Goal: Transaction & Acquisition: Download file/media

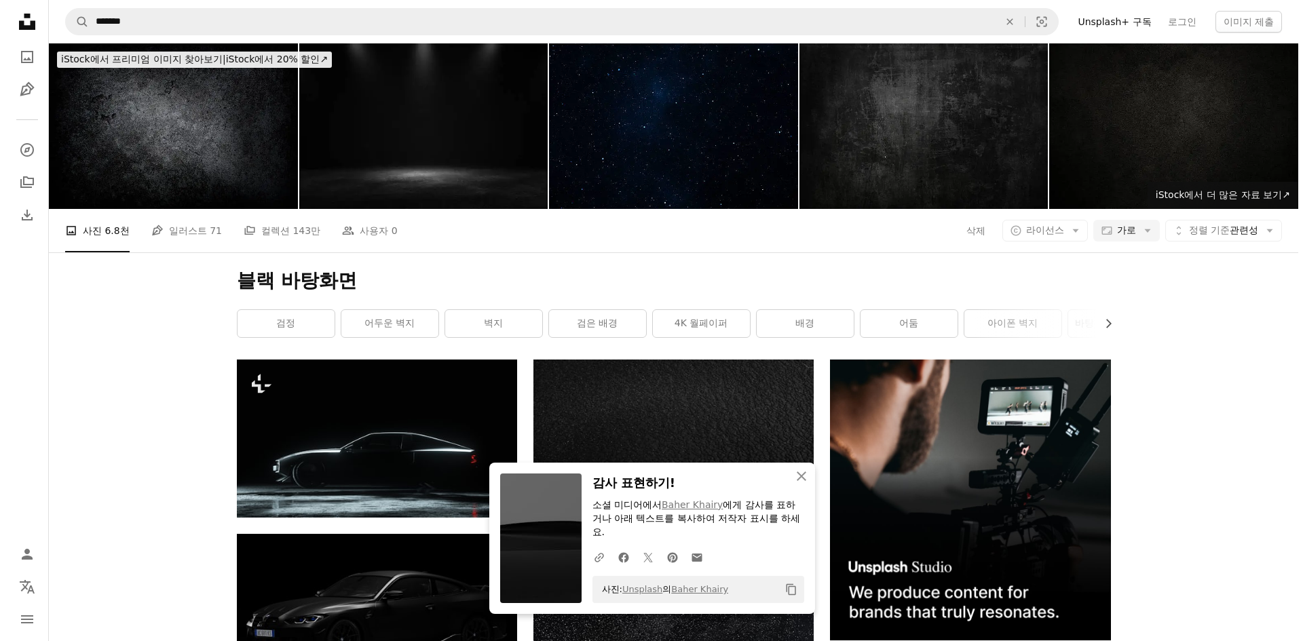
scroll to position [33921, 0]
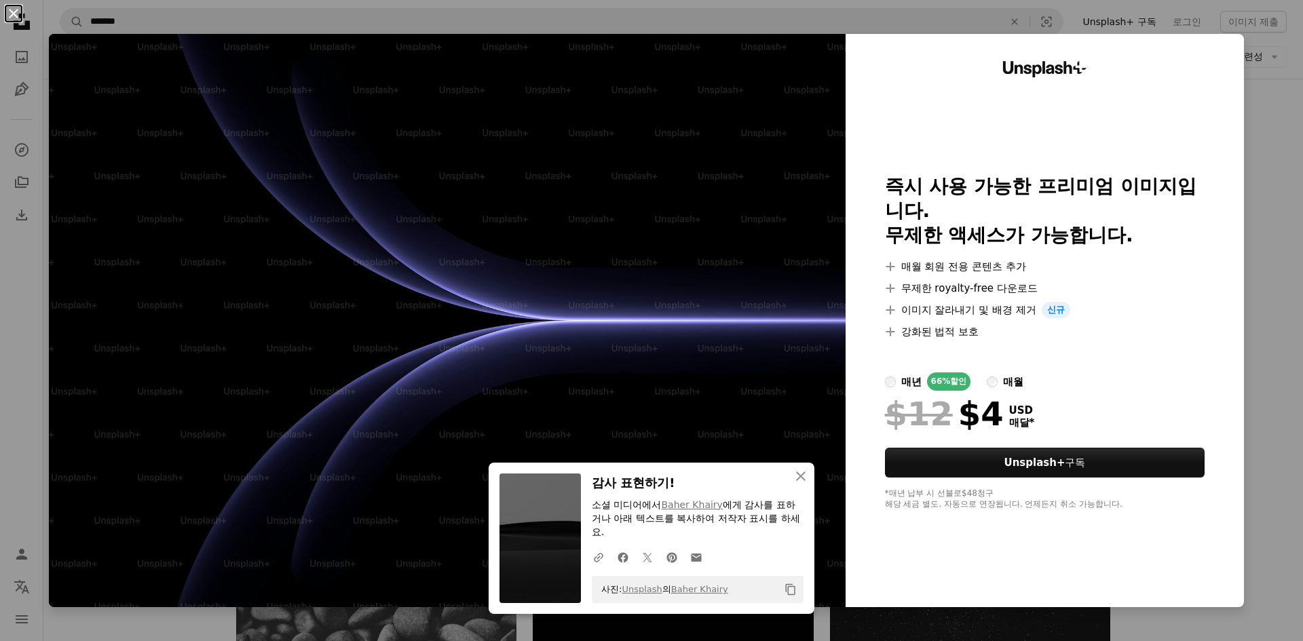
click at [17, 14] on button "An X shape" at bounding box center [13, 13] width 16 height 16
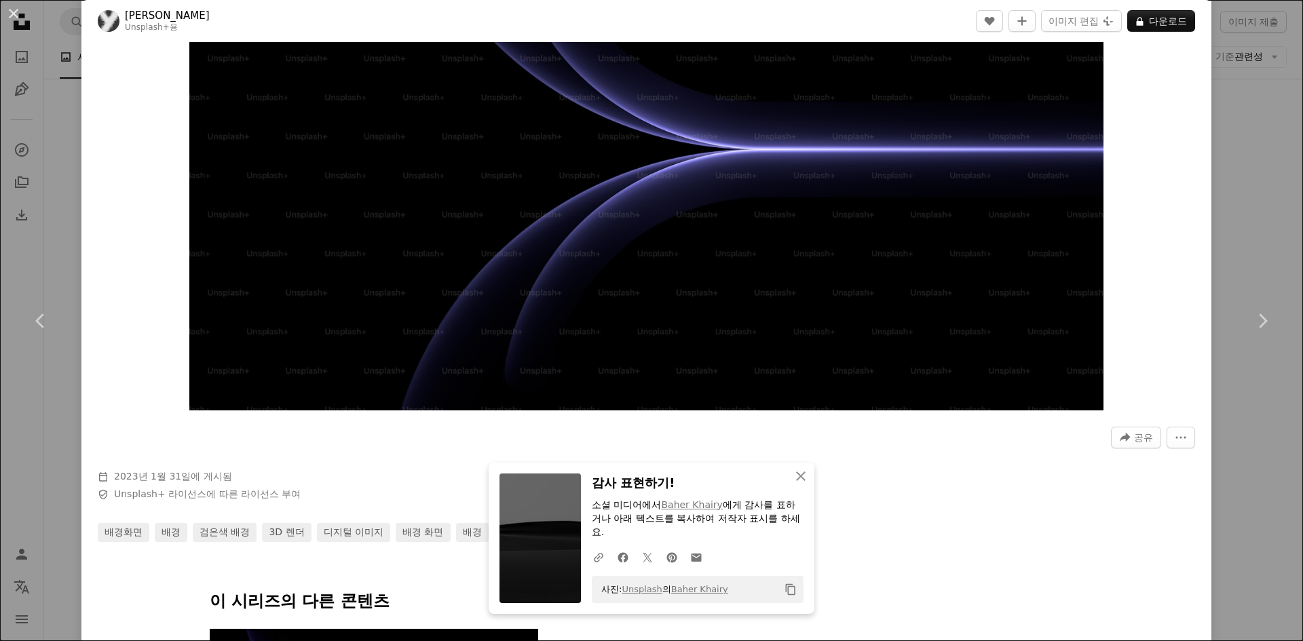
scroll to position [271, 0]
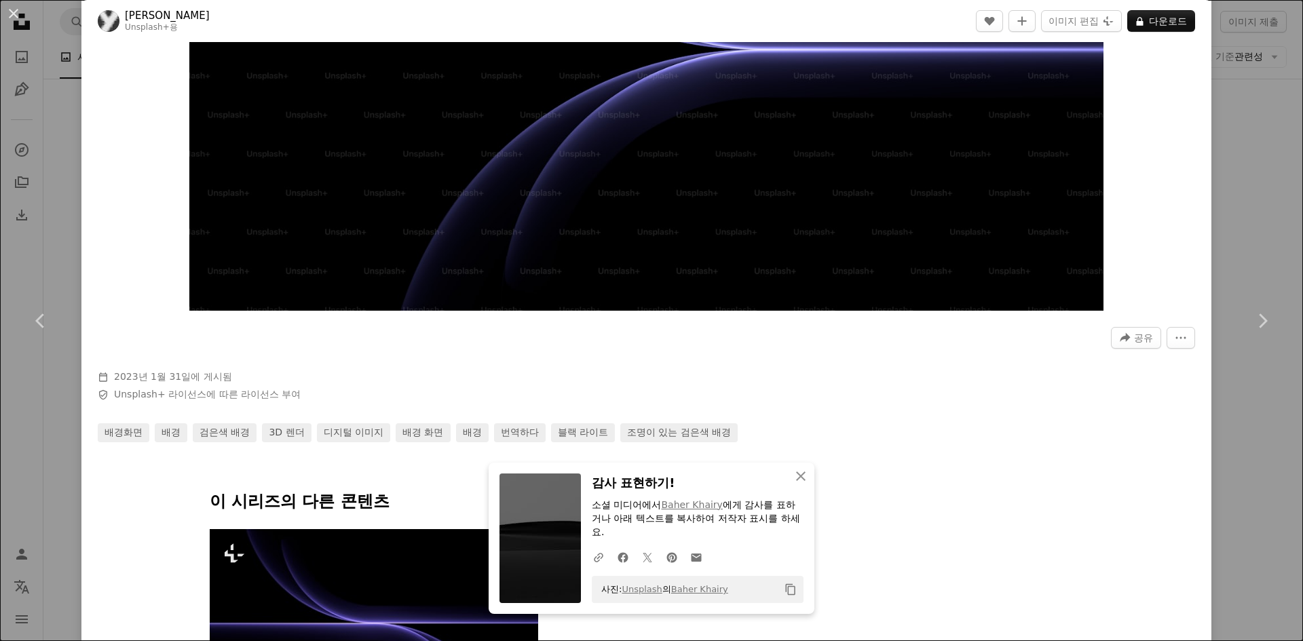
click at [1263, 223] on div "An X shape Chevron left Chevron right An X shape 닫기 감사 표현하기! 소셜 미디어에서 [PERSON_N…" at bounding box center [651, 320] width 1303 height 641
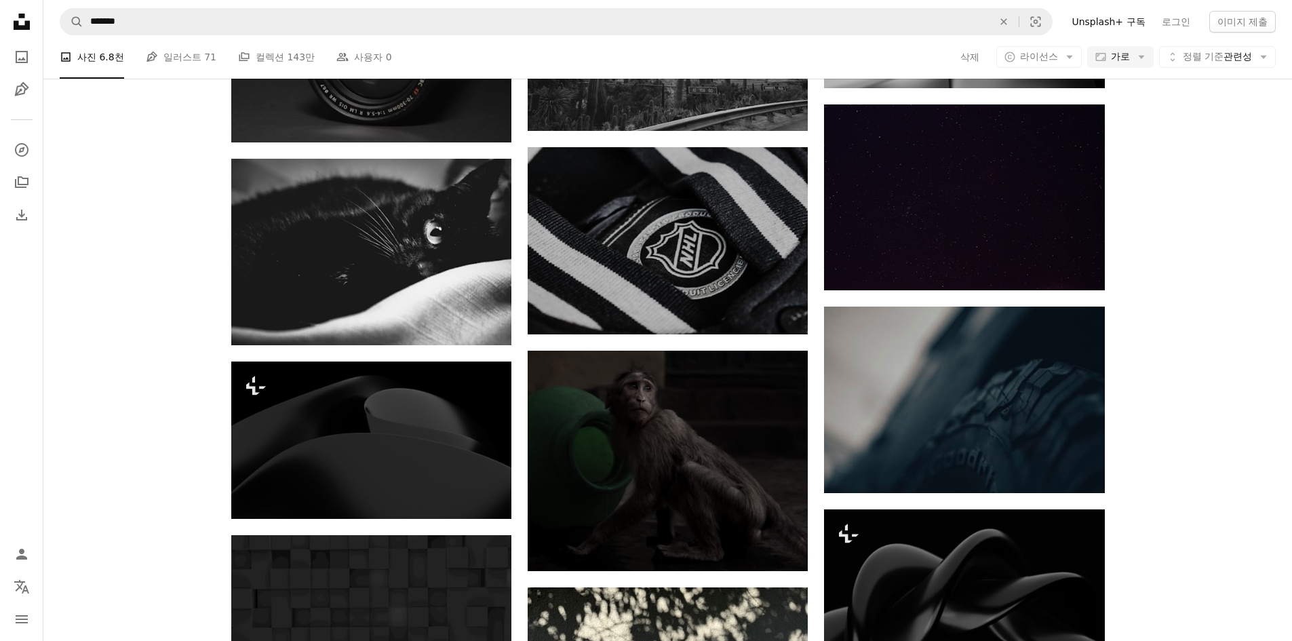
scroll to position [37584, 0]
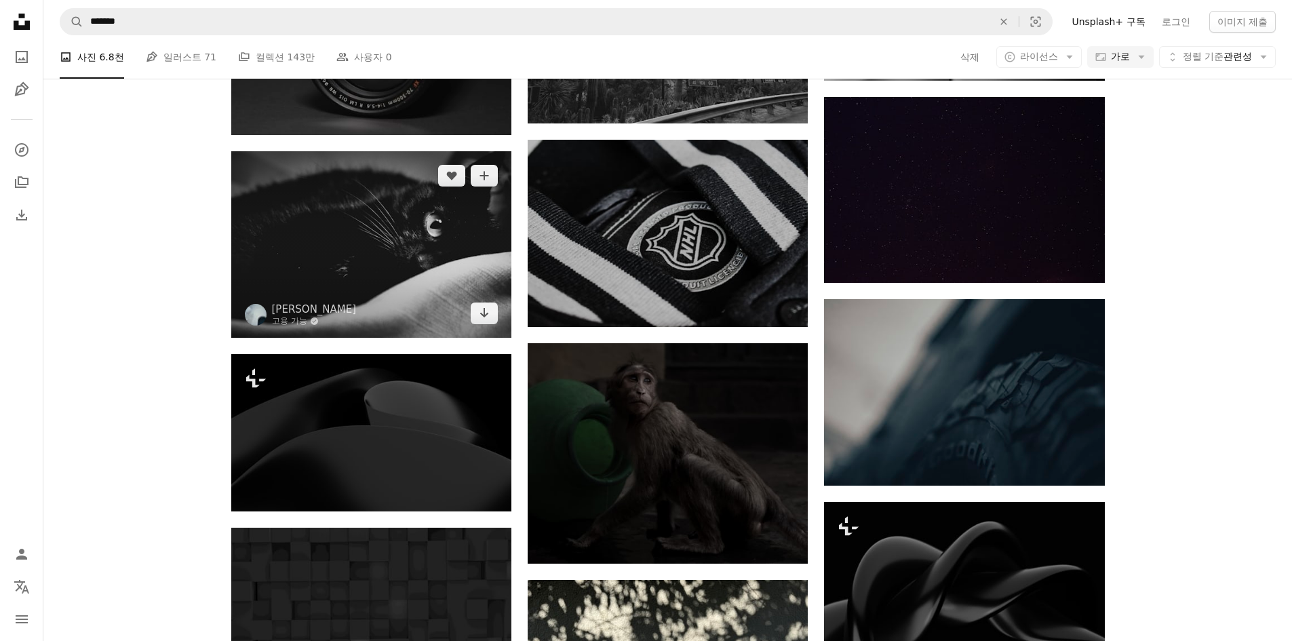
click at [354, 261] on img at bounding box center [371, 244] width 280 height 186
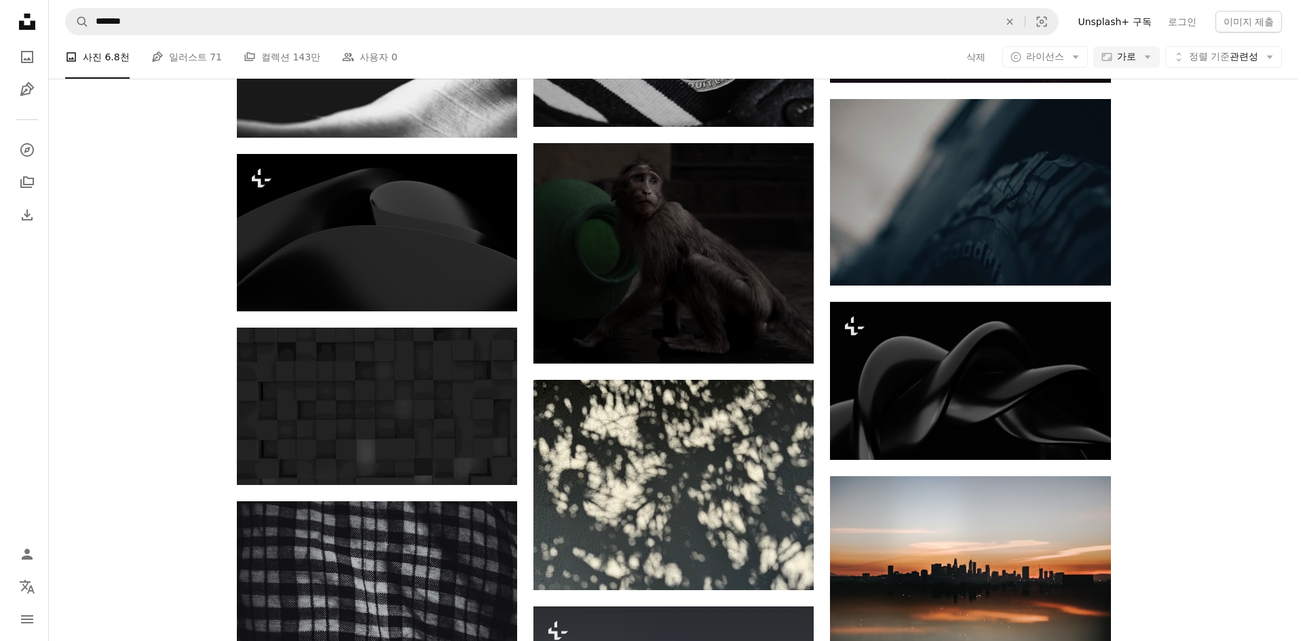
scroll to position [37788, 0]
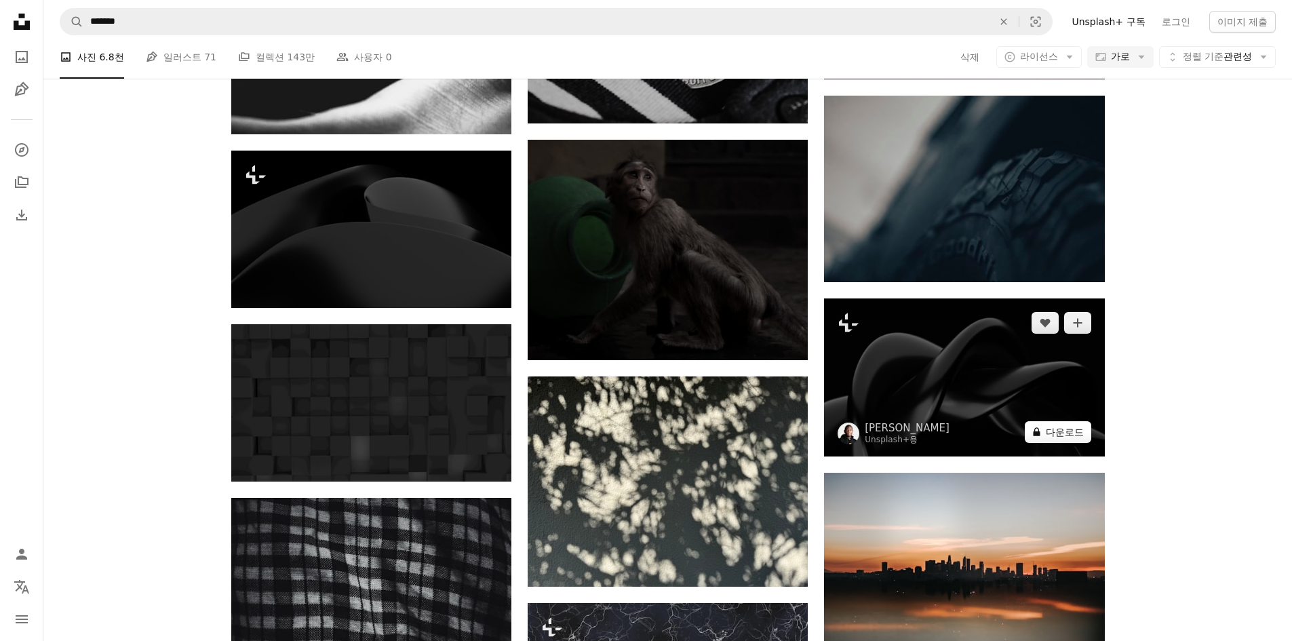
click at [1065, 433] on button "A lock 다운로드" at bounding box center [1058, 432] width 66 height 22
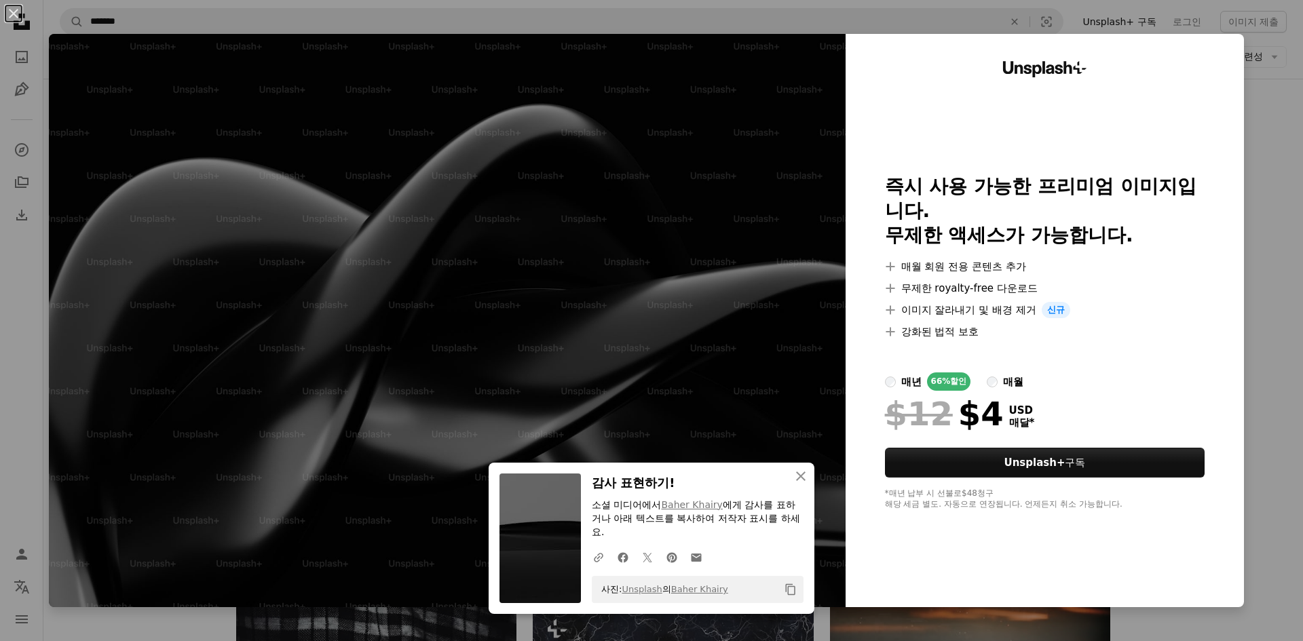
click at [1262, 109] on div "An X shape An X shape 닫기 감사 표현하기! 소셜 미디어에서 [PERSON_NAME] 에게 감사를 표하거나 아래 텍스트를 복사…" at bounding box center [651, 320] width 1303 height 641
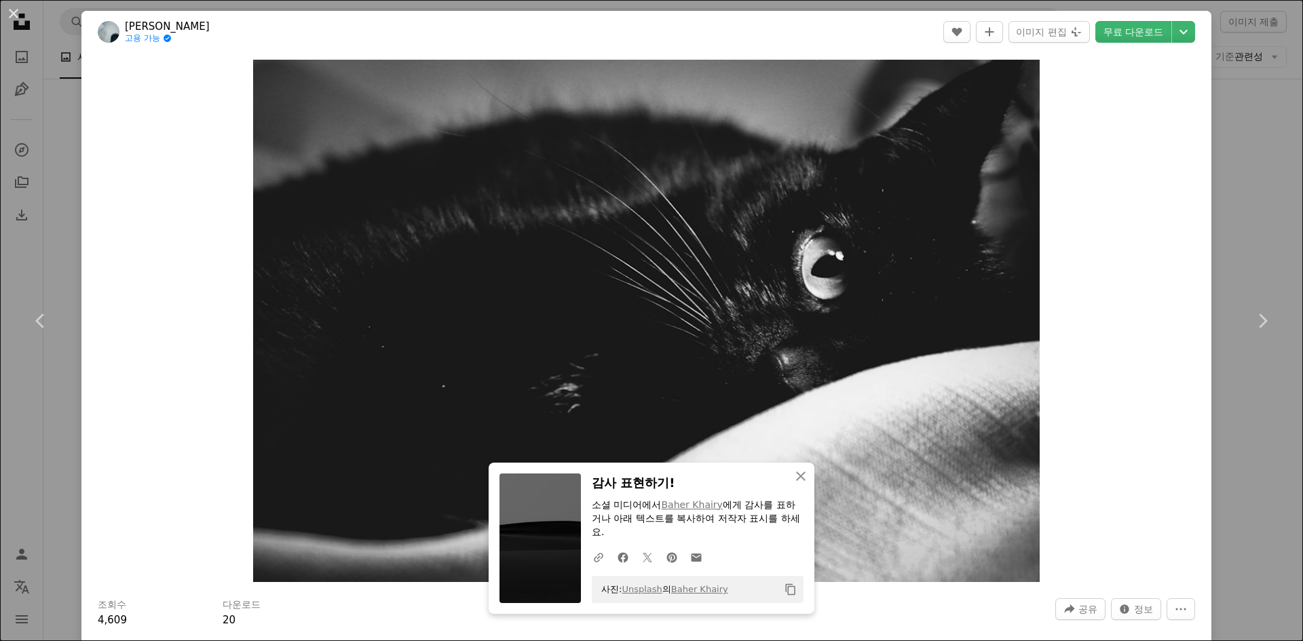
scroll to position [37449, 0]
click at [1218, 149] on div "An X shape Chevron left Chevron right An X shape 닫기 감사 표현하기! 소셜 미디어에서 [PERSON_N…" at bounding box center [651, 320] width 1303 height 641
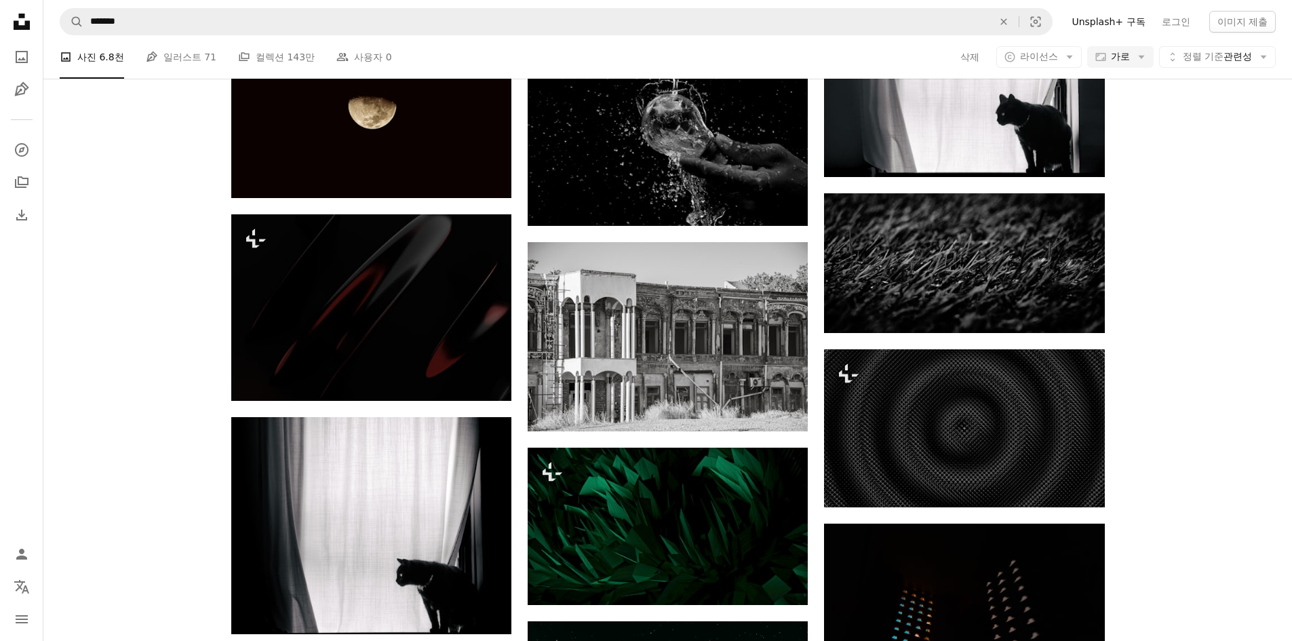
scroll to position [21004, 0]
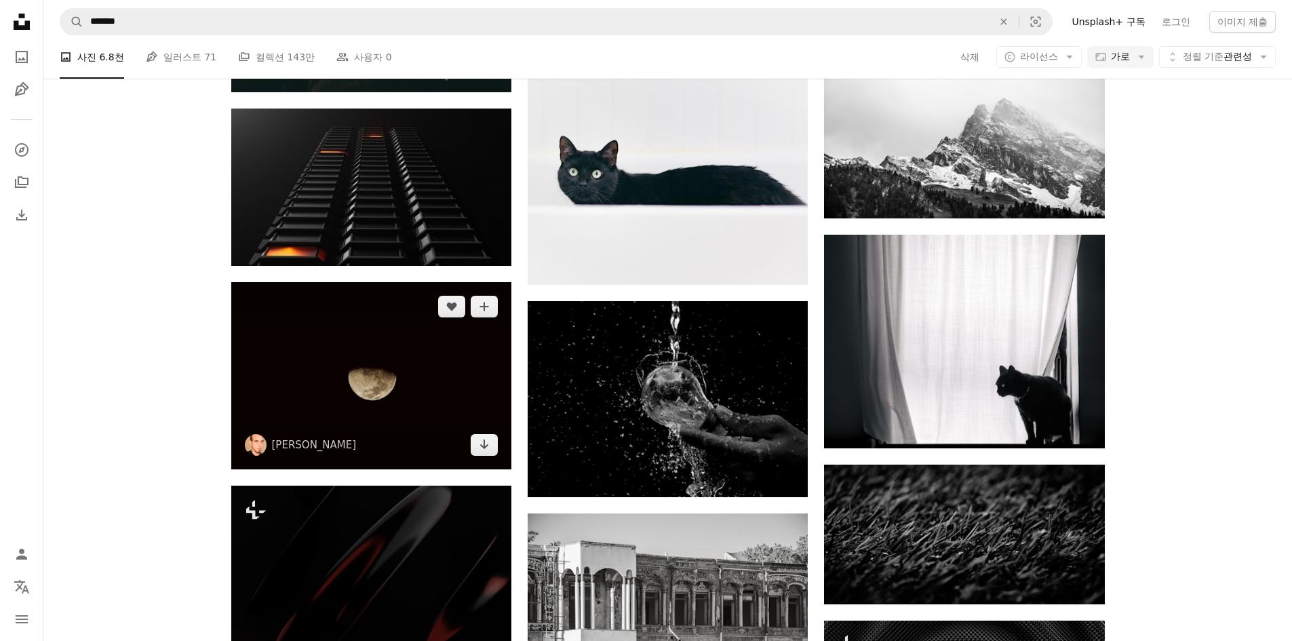
click at [502, 379] on img at bounding box center [371, 375] width 280 height 187
click at [465, 383] on img at bounding box center [371, 375] width 280 height 187
click at [472, 381] on img at bounding box center [371, 375] width 280 height 187
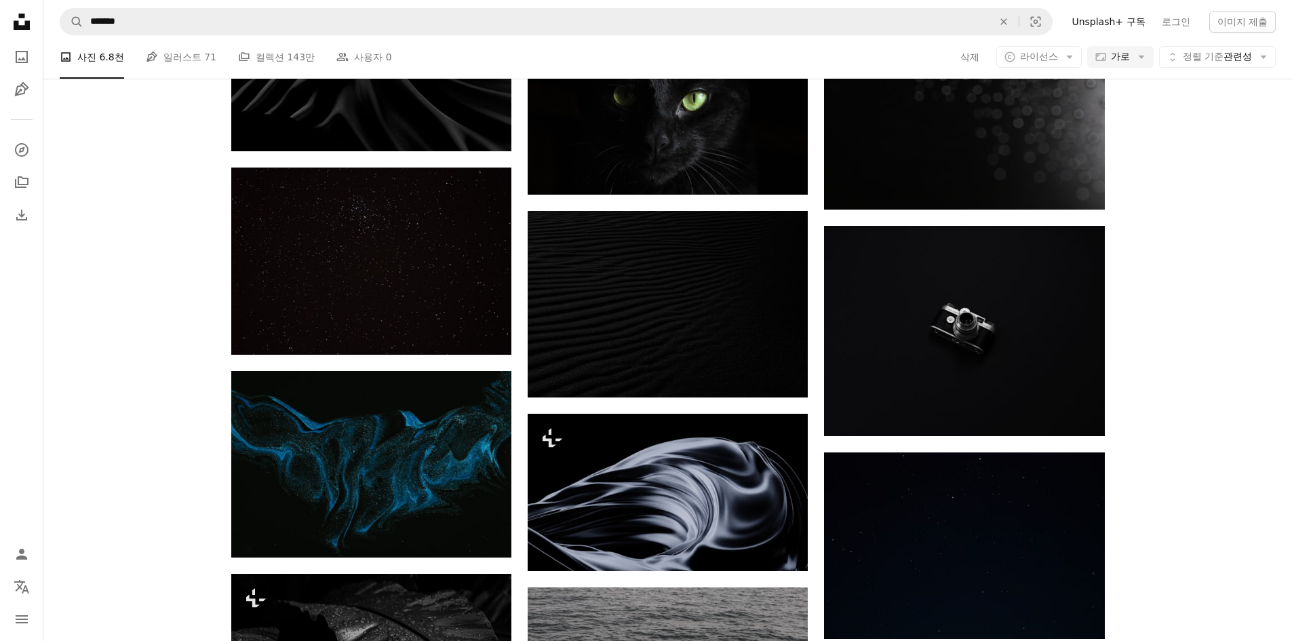
scroll to position [6900, 0]
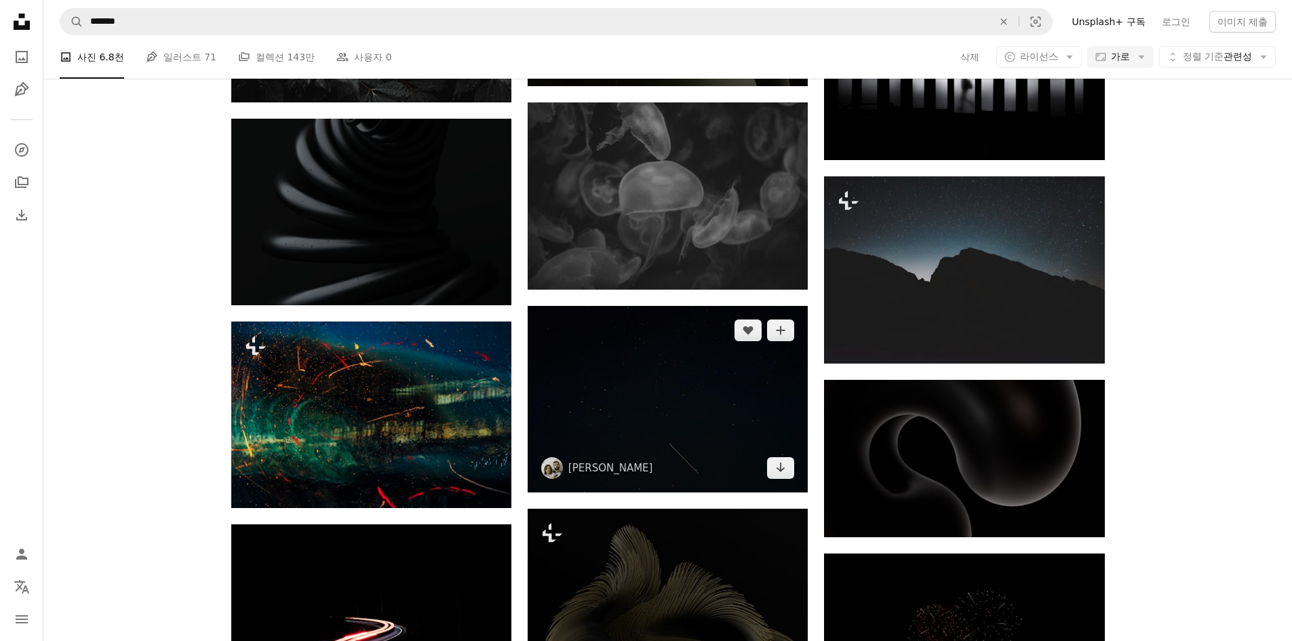
click at [670, 344] on img at bounding box center [668, 399] width 280 height 187
click at [675, 414] on img at bounding box center [668, 399] width 280 height 187
click at [782, 482] on img at bounding box center [668, 399] width 280 height 187
click at [786, 473] on icon "Arrow pointing down" at bounding box center [780, 467] width 11 height 16
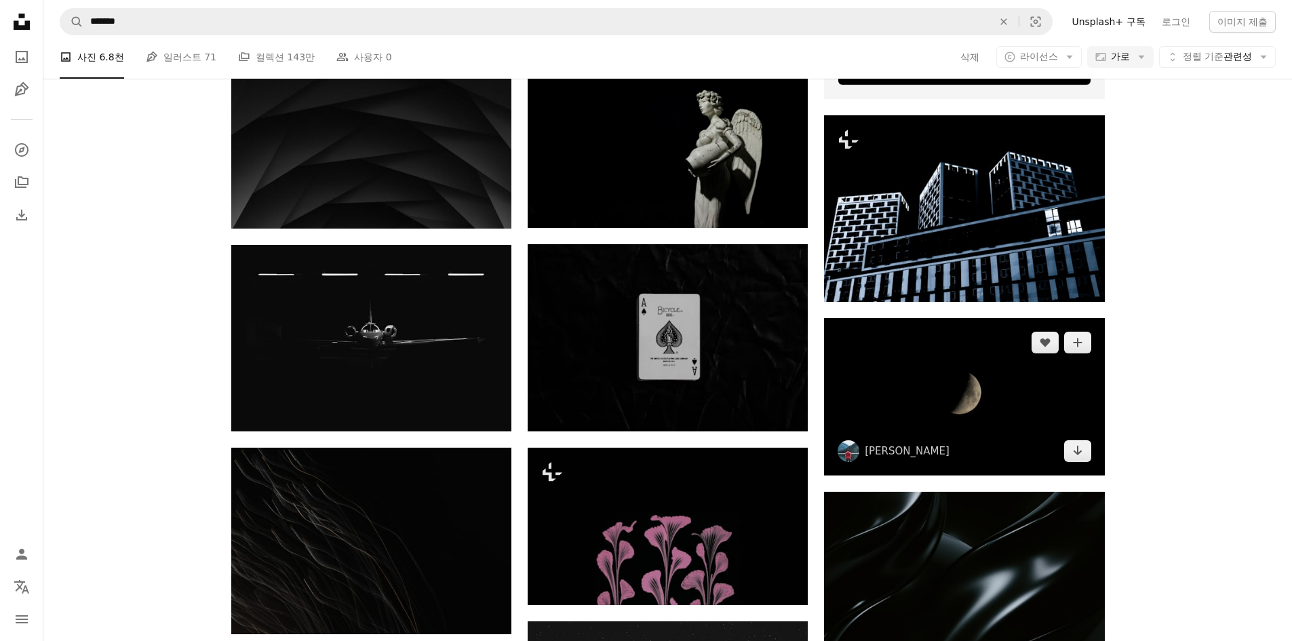
scroll to position [4593, 0]
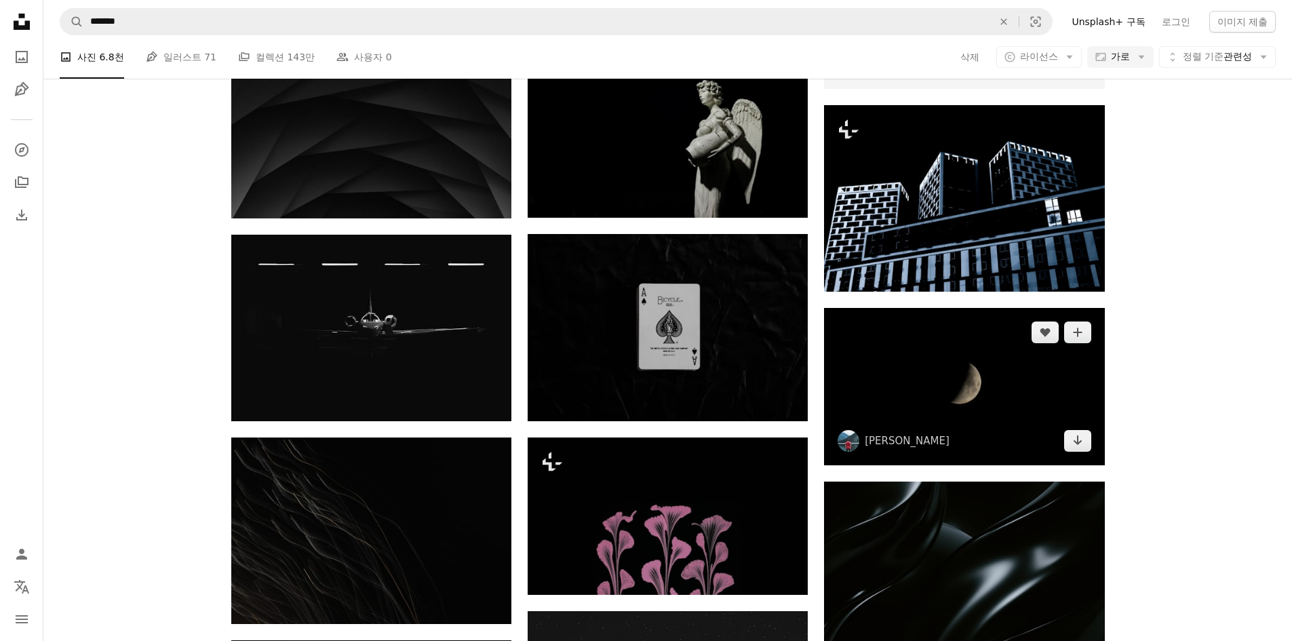
click at [990, 398] on img at bounding box center [964, 386] width 280 height 157
click at [1071, 436] on link "Arrow pointing down" at bounding box center [1077, 441] width 27 height 22
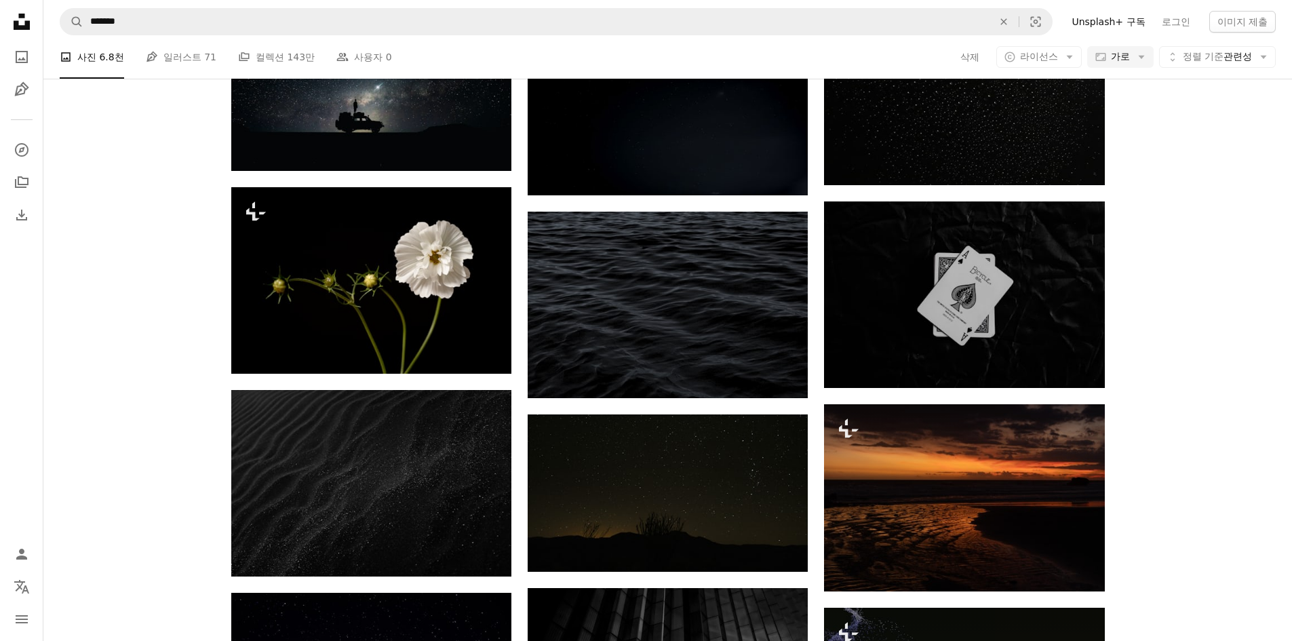
scroll to position [2897, 0]
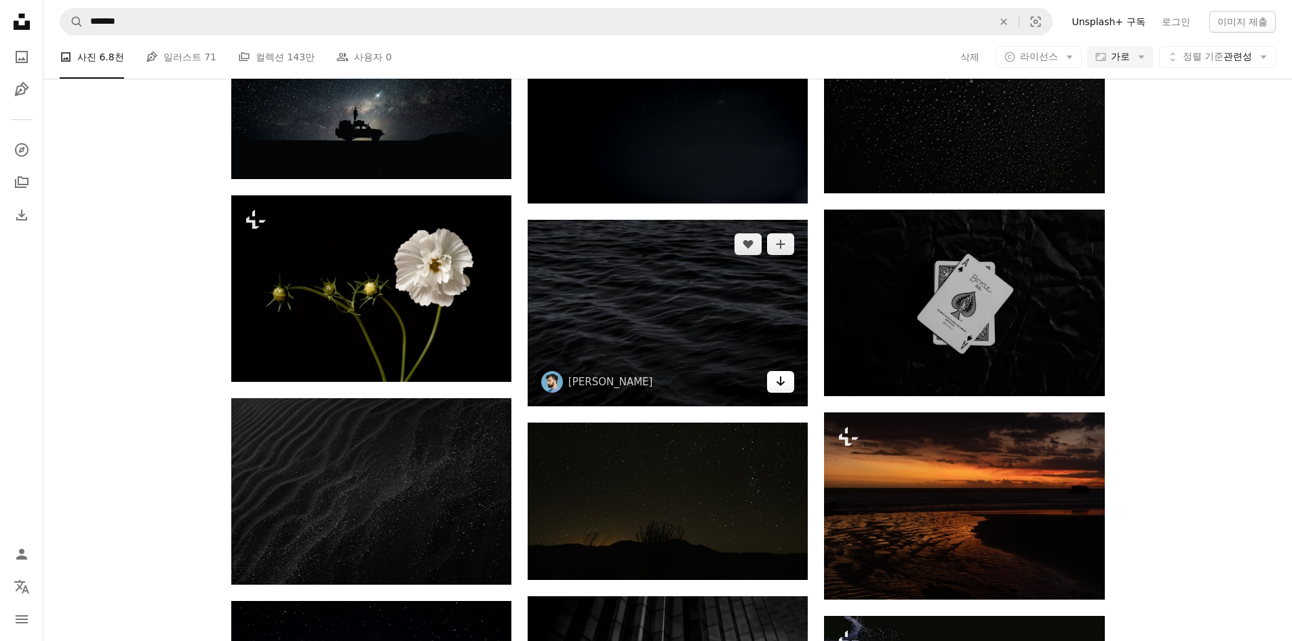
click at [782, 383] on icon "다운로드" at bounding box center [781, 381] width 9 height 9
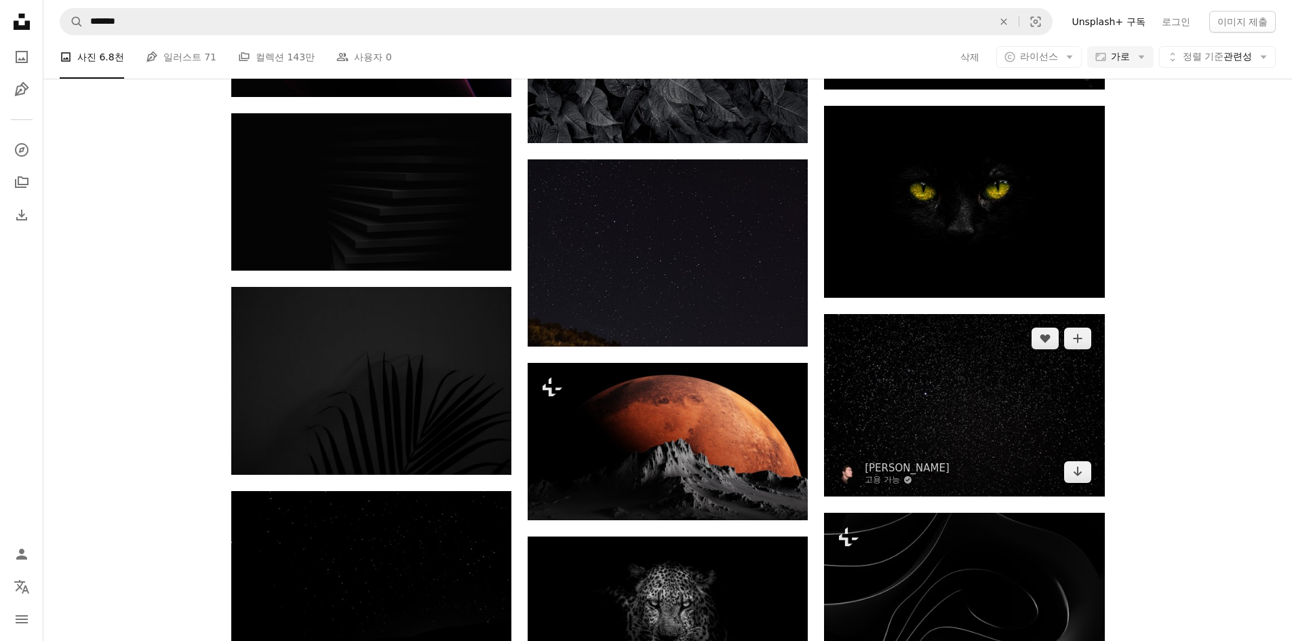
scroll to position [1065, 0]
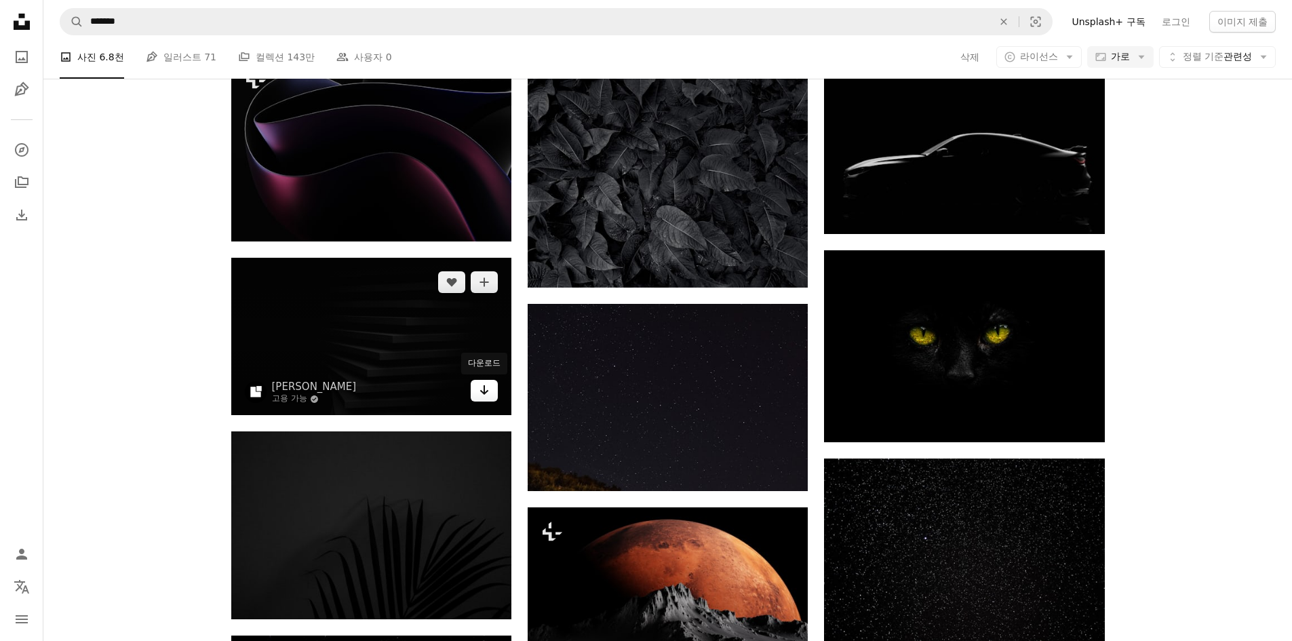
click at [484, 400] on link "Arrow pointing down" at bounding box center [484, 391] width 27 height 22
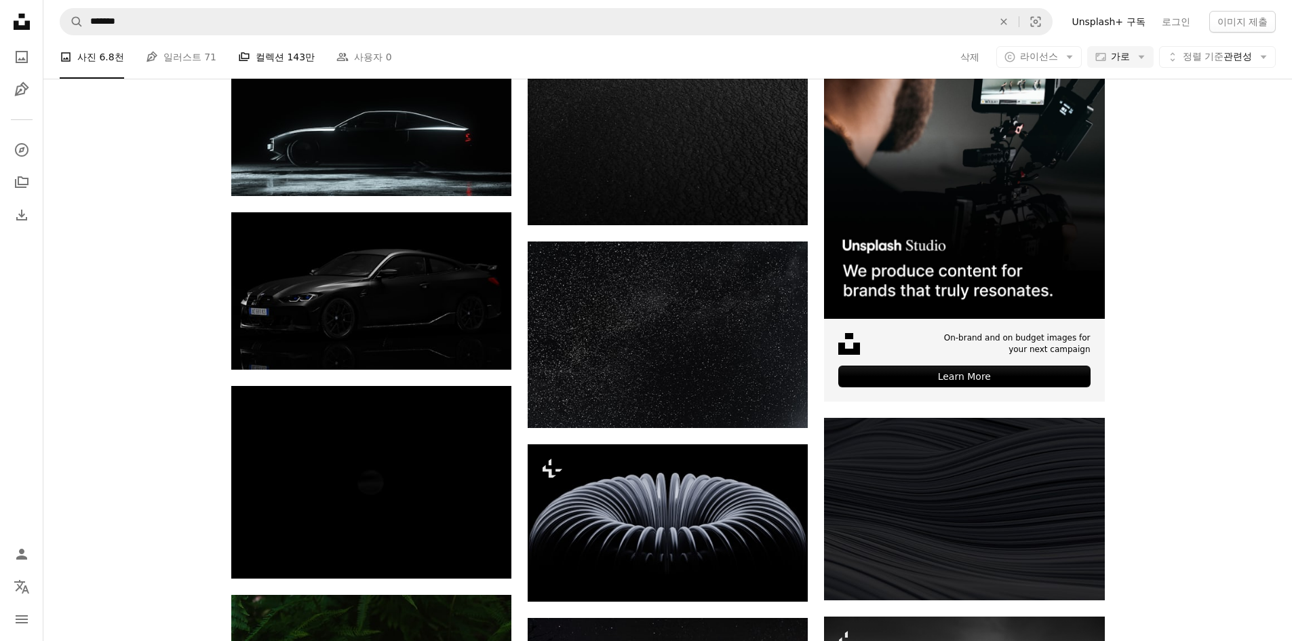
scroll to position [319, 0]
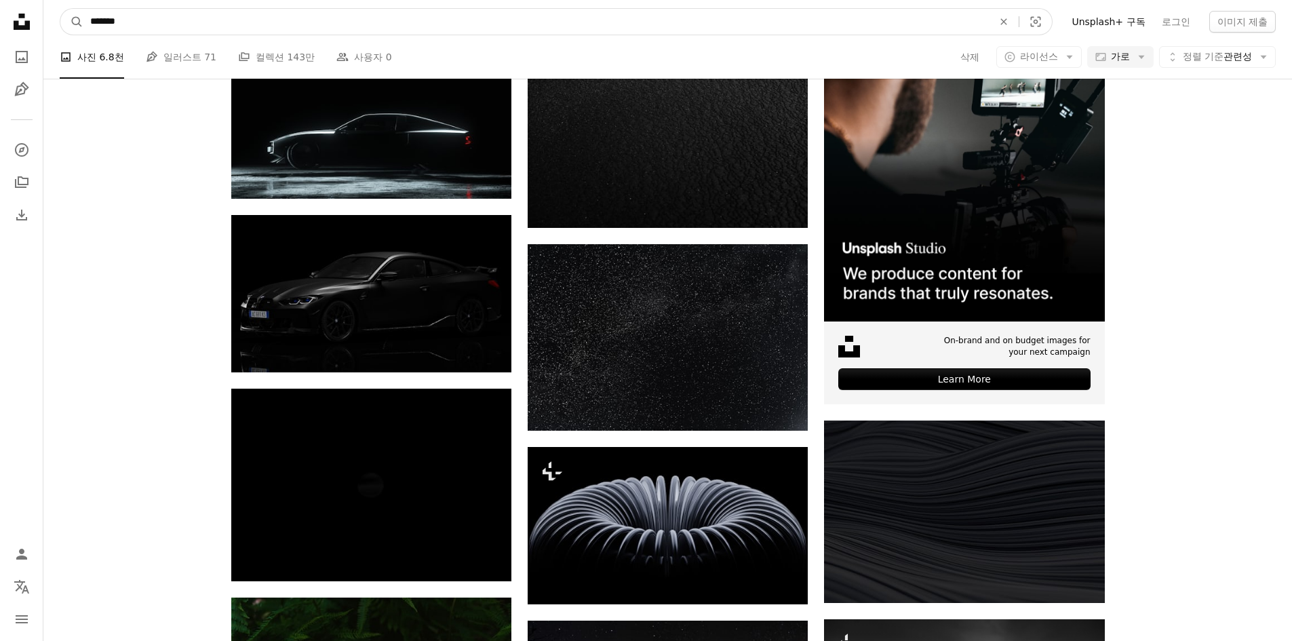
drag, startPoint x: 283, startPoint y: 30, endPoint x: 71, endPoint y: 45, distance: 212.2
type input "*******"
click button "A magnifying glass" at bounding box center [71, 22] width 23 height 26
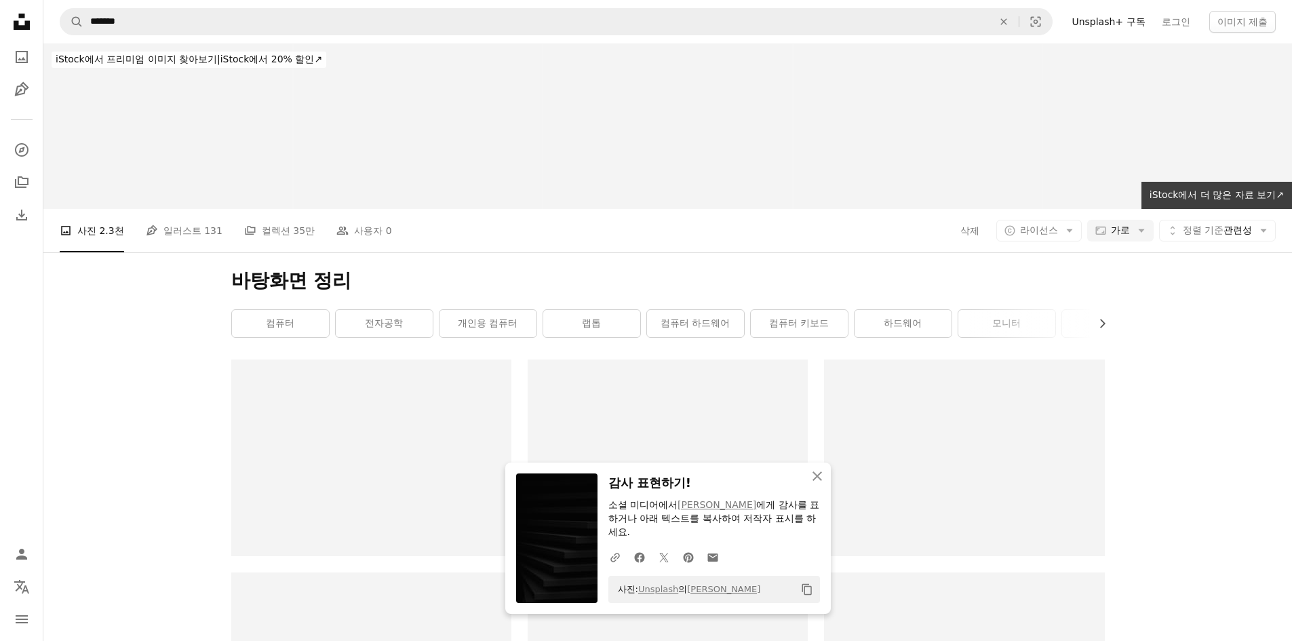
scroll to position [136, 0]
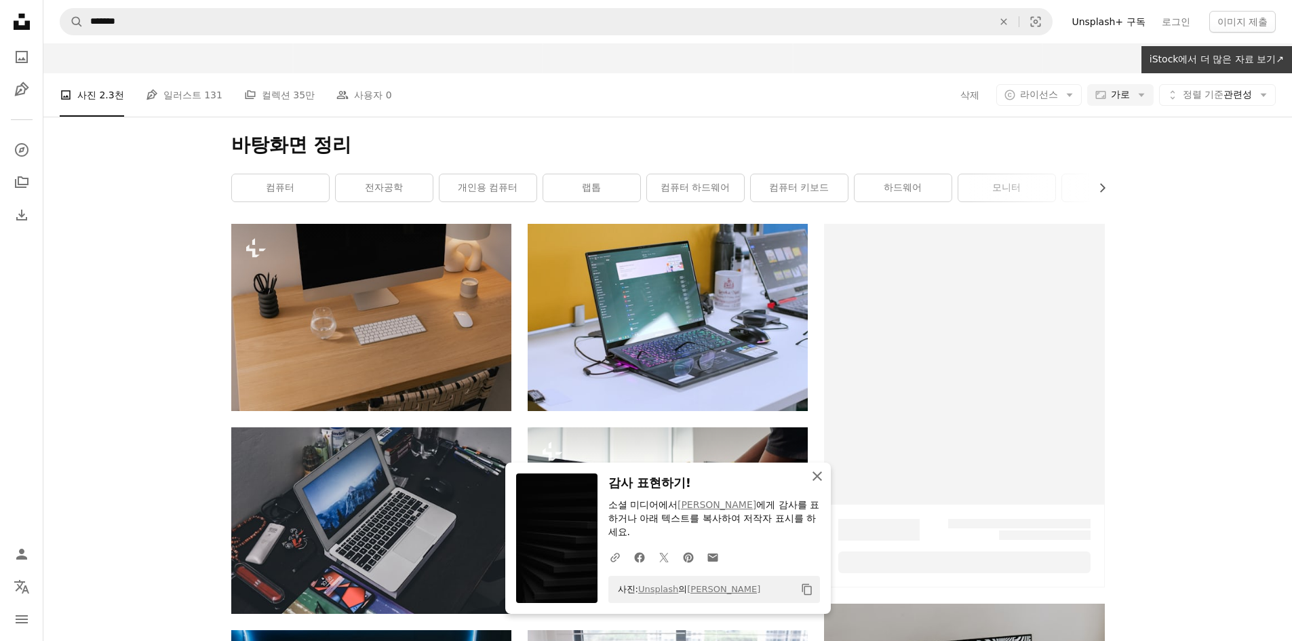
click at [824, 474] on icon "An X shape" at bounding box center [817, 476] width 16 height 16
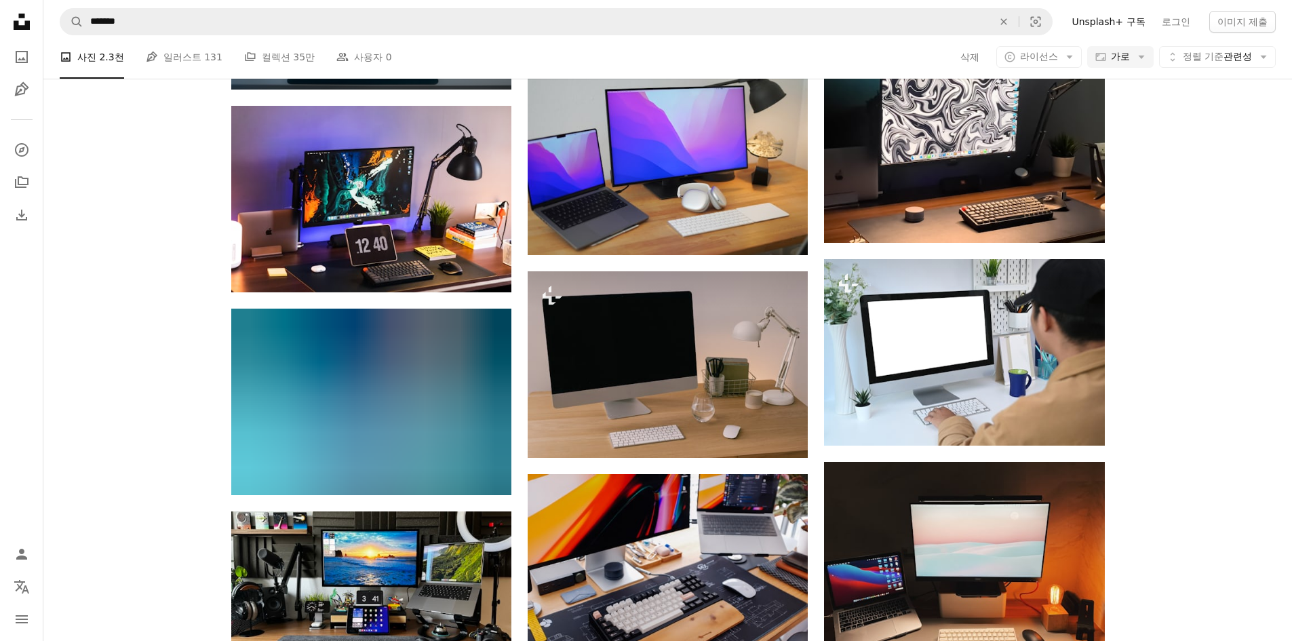
scroll to position [799, 0]
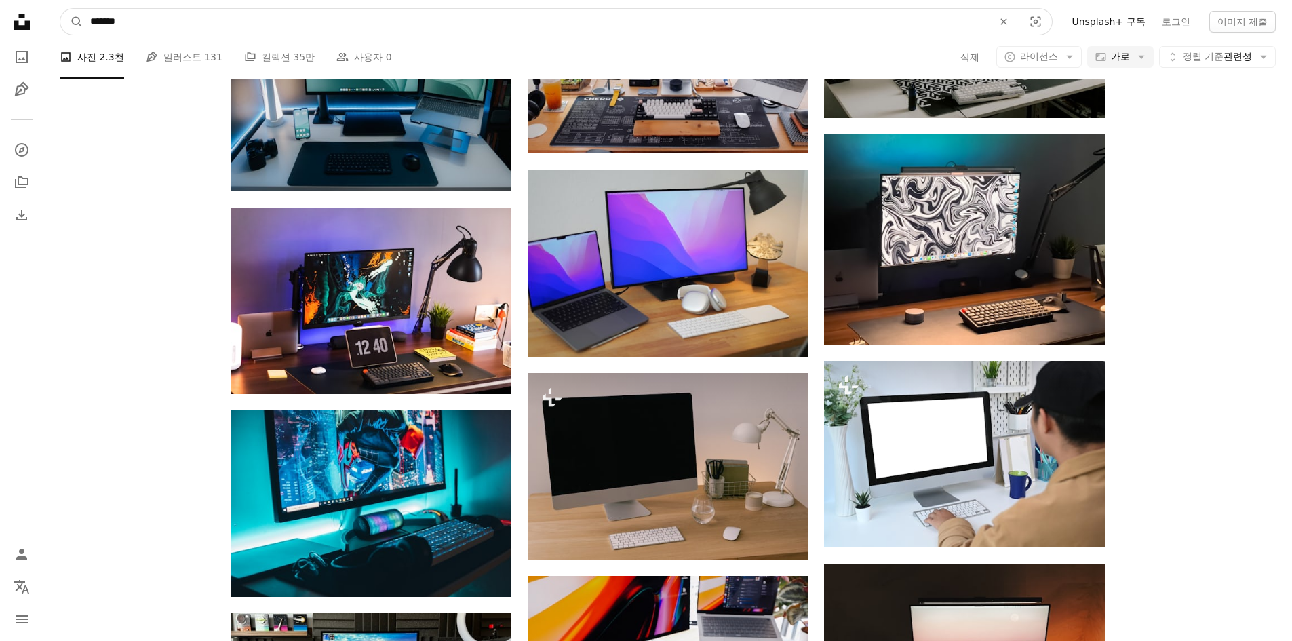
drag, startPoint x: 237, startPoint y: 35, endPoint x: 213, endPoint y: 33, distance: 23.8
click at [213, 33] on form "A magnifying glass ******* An X shape Visual search" at bounding box center [556, 21] width 993 height 27
drag, startPoint x: 208, startPoint y: 27, endPoint x: -75, endPoint y: 20, distance: 283.7
click at [0, 20] on html "Unsplash logo Unsplash 홈 A photo Pen Tool A compass A stack of folders Download…" at bounding box center [646, 600] width 1292 height 2798
type input "***"
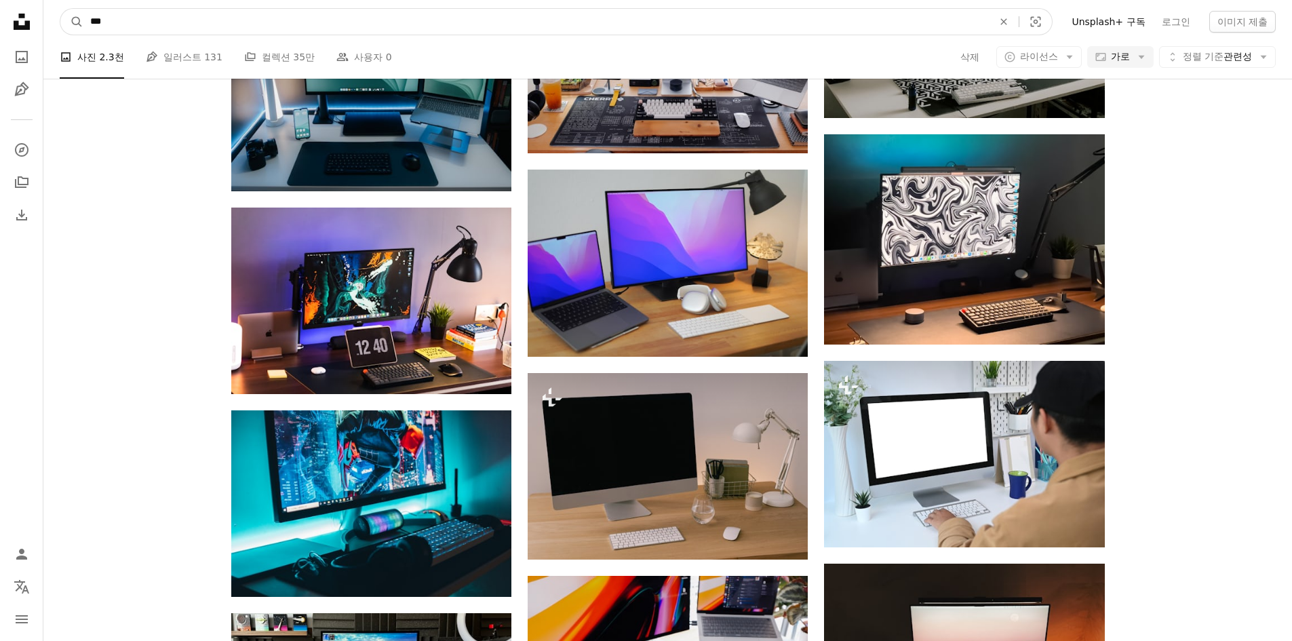
click button "A magnifying glass" at bounding box center [71, 22] width 23 height 26
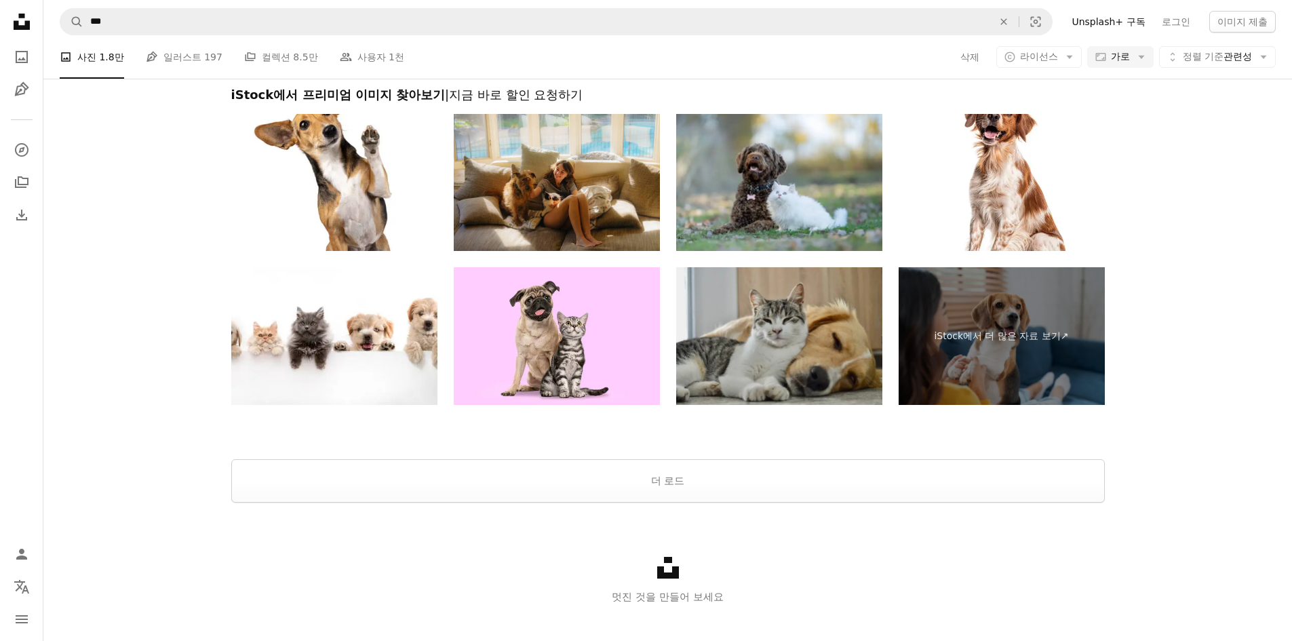
scroll to position [1980, 0]
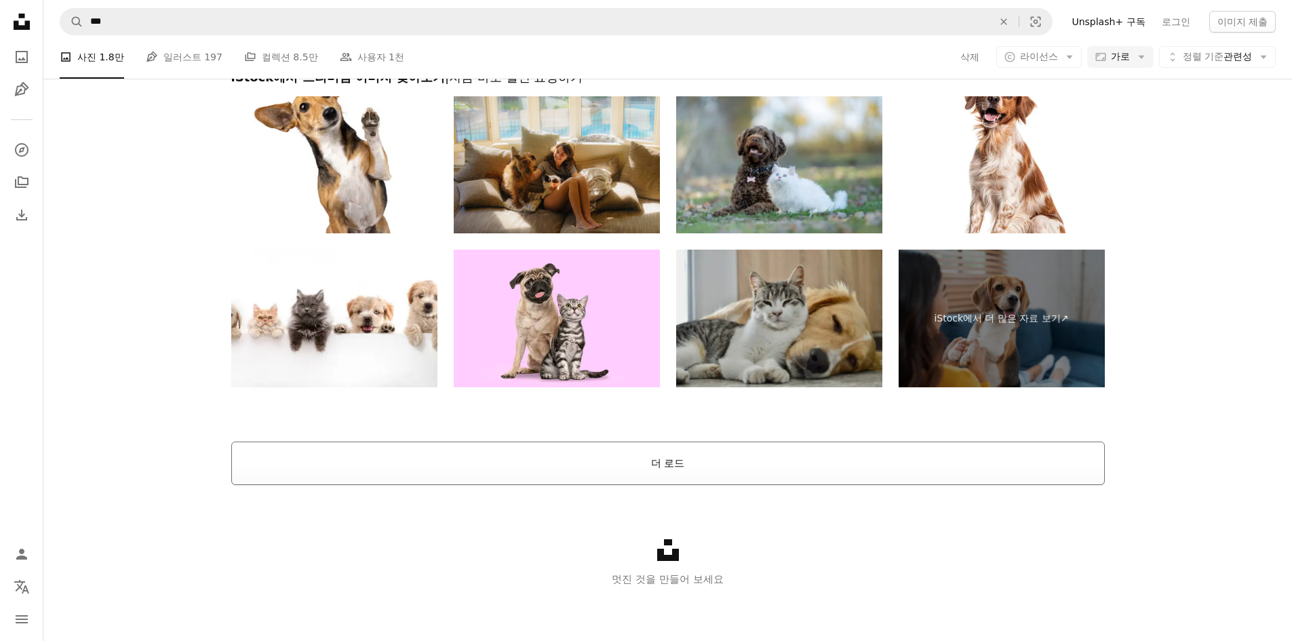
click at [658, 449] on button "더 로드" at bounding box center [668, 463] width 874 height 43
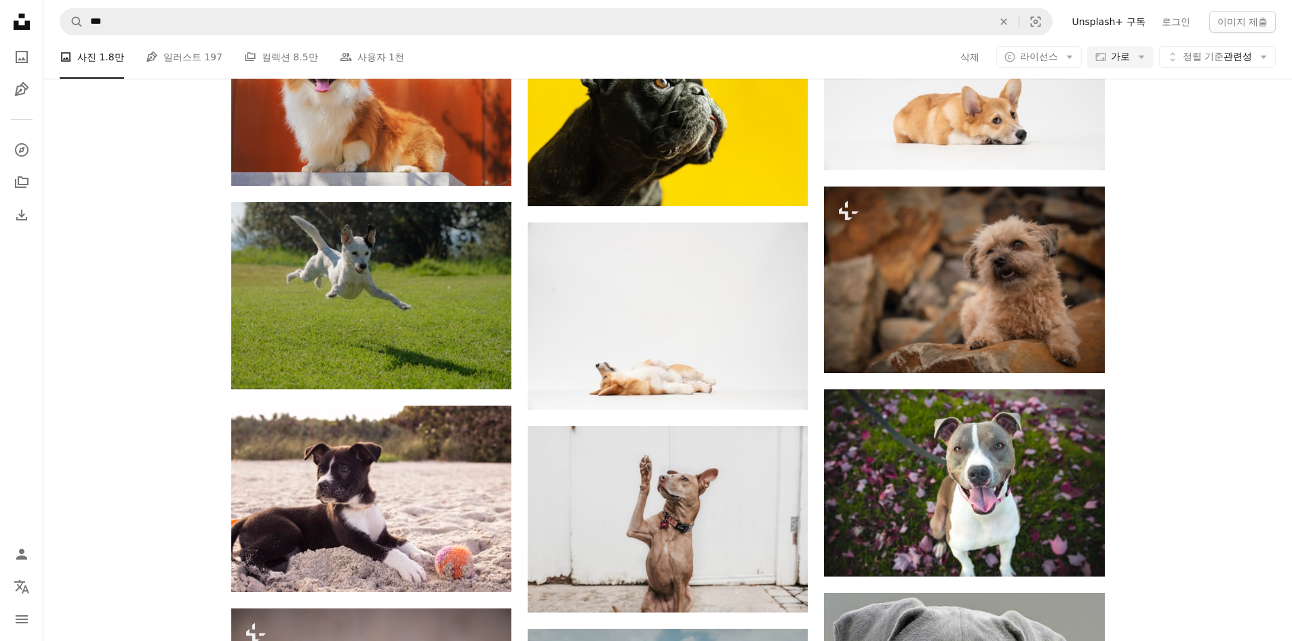
scroll to position [2862, 0]
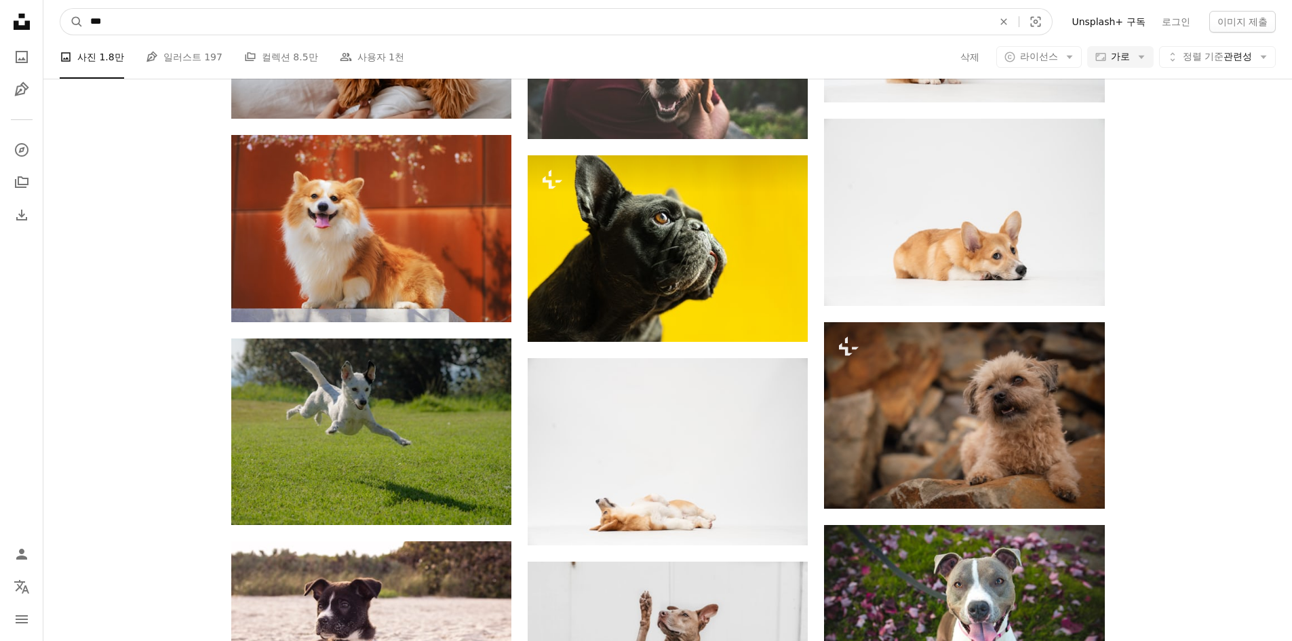
drag, startPoint x: 357, startPoint y: 19, endPoint x: 15, endPoint y: 22, distance: 341.9
click at [15, 22] on div "Unsplash logo Unsplash 홈 A photo Pen Tool A compass A stack of folders Download…" at bounding box center [646, 449] width 1292 height 6622
type input "**"
click button "A magnifying glass" at bounding box center [71, 22] width 23 height 26
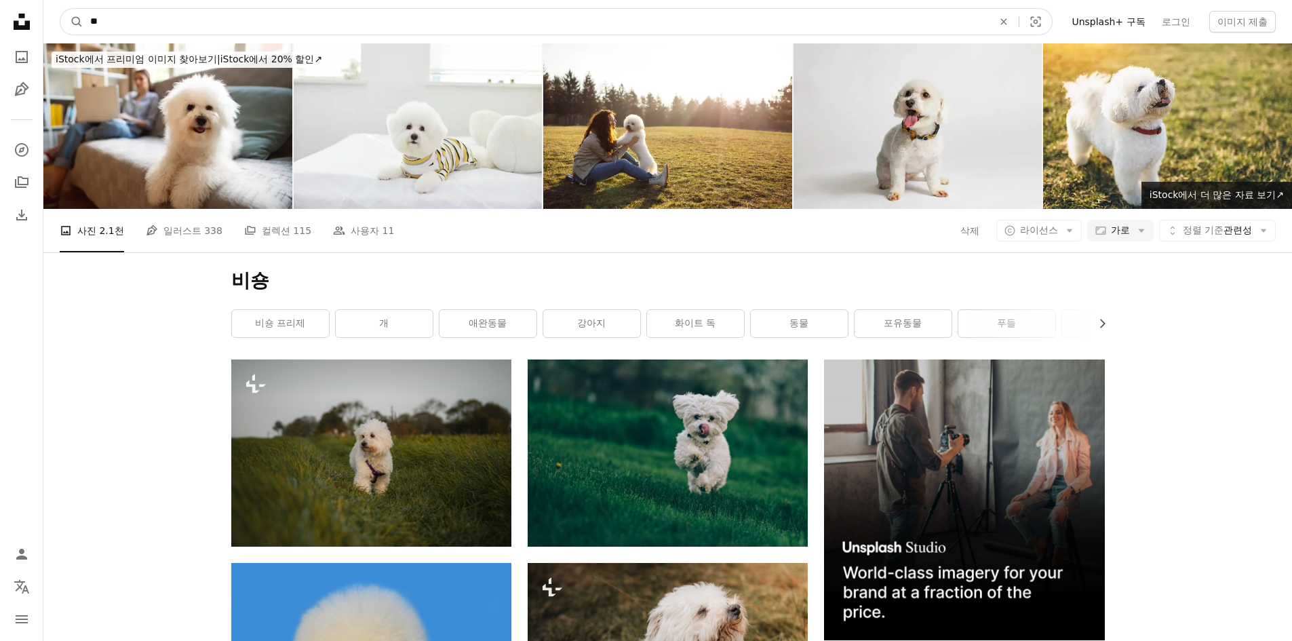
drag, startPoint x: 195, startPoint y: 22, endPoint x: 2, endPoint y: 14, distance: 192.8
click at [161, 19] on input "**" at bounding box center [536, 22] width 906 height 26
drag, startPoint x: 161, startPoint y: 19, endPoint x: 55, endPoint y: 18, distance: 105.8
click at [55, 18] on nav "A magnifying glass ** An X shape Visual search Filters Unsplash+ 구독 로그인 이미지 제출" at bounding box center [667, 21] width 1249 height 43
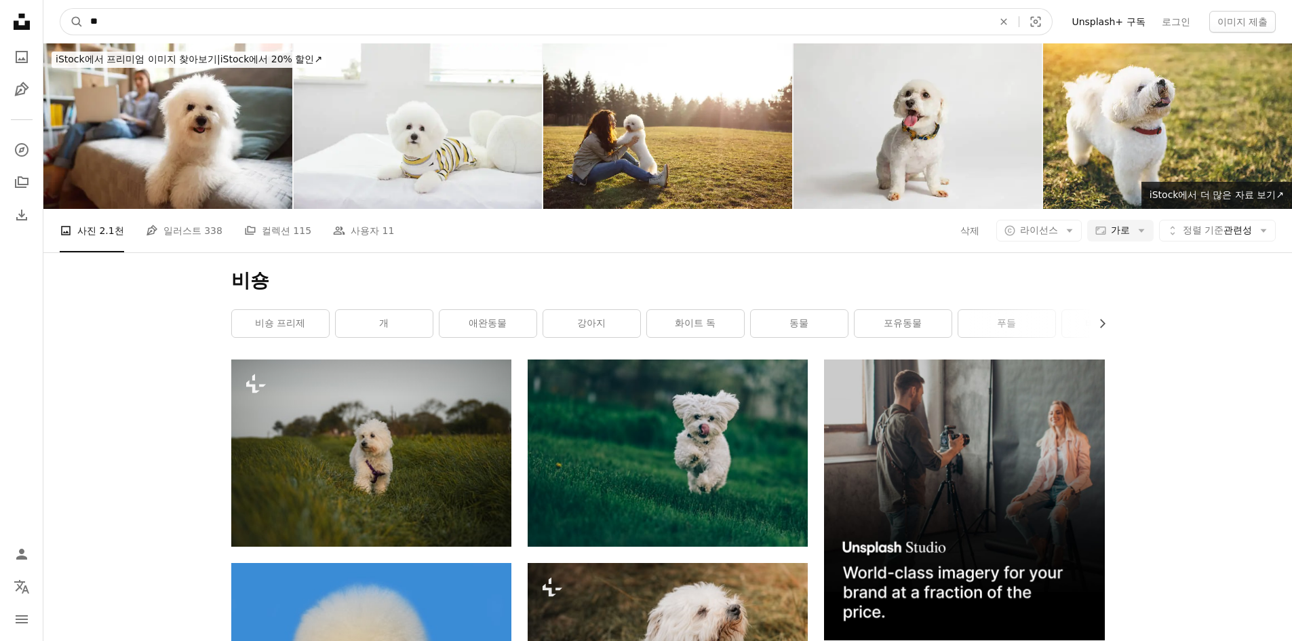
type input "***"
click button "A magnifying glass" at bounding box center [71, 22] width 23 height 26
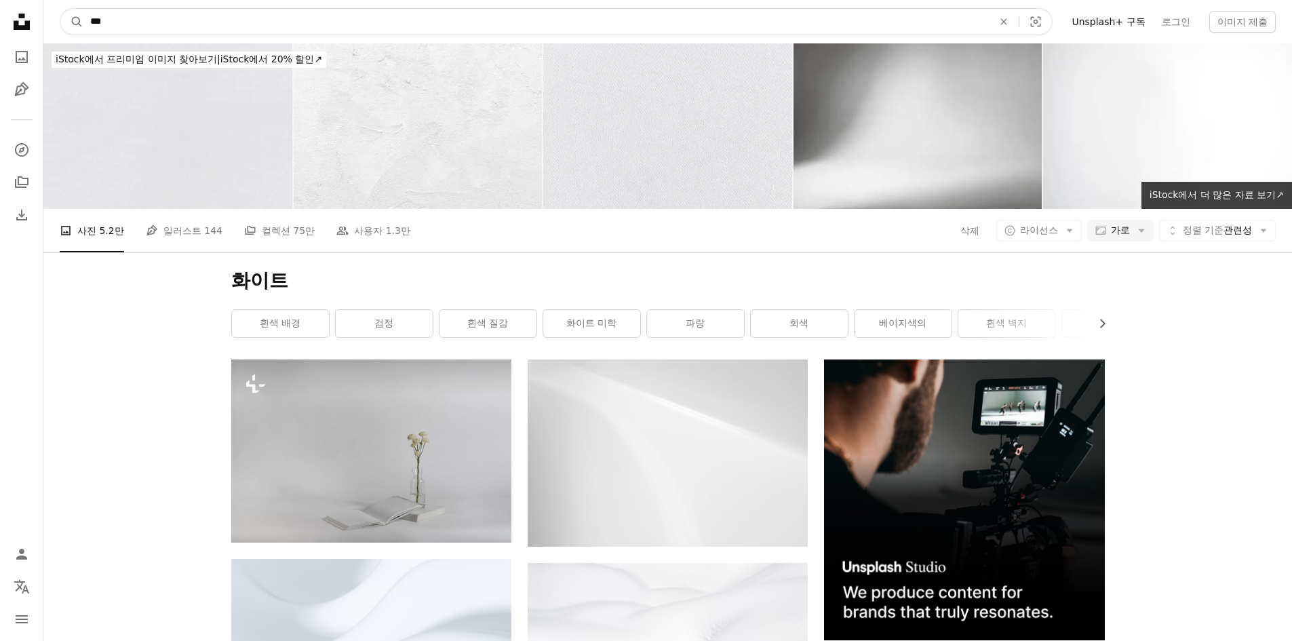
click at [273, 11] on input "***" at bounding box center [536, 22] width 906 height 26
drag, startPoint x: 238, startPoint y: 22, endPoint x: -5, endPoint y: 18, distance: 243.6
type input "*"
type input "**"
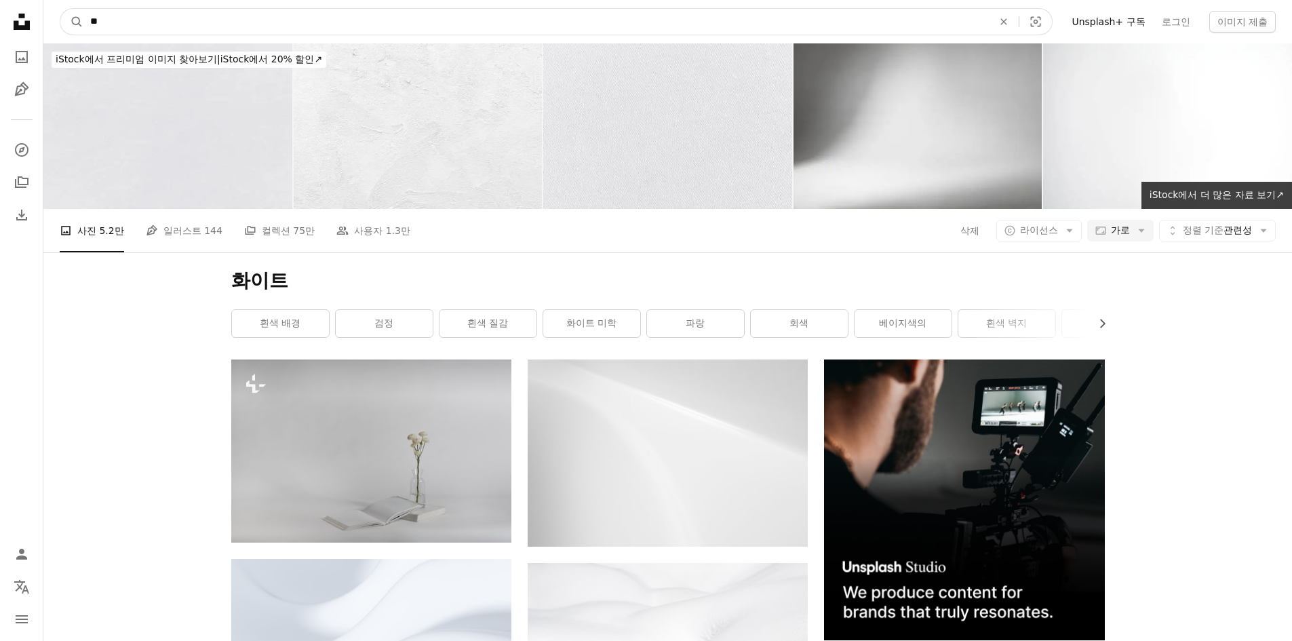
click button "A magnifying glass" at bounding box center [71, 22] width 23 height 26
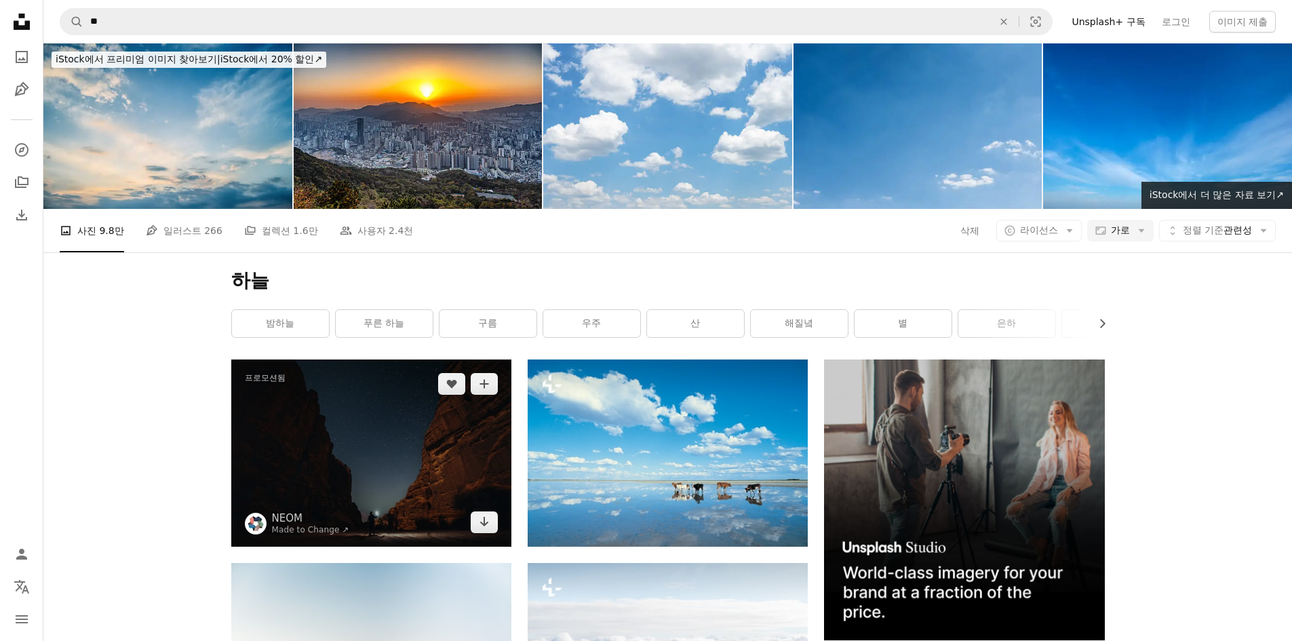
click at [360, 433] on img at bounding box center [371, 453] width 280 height 187
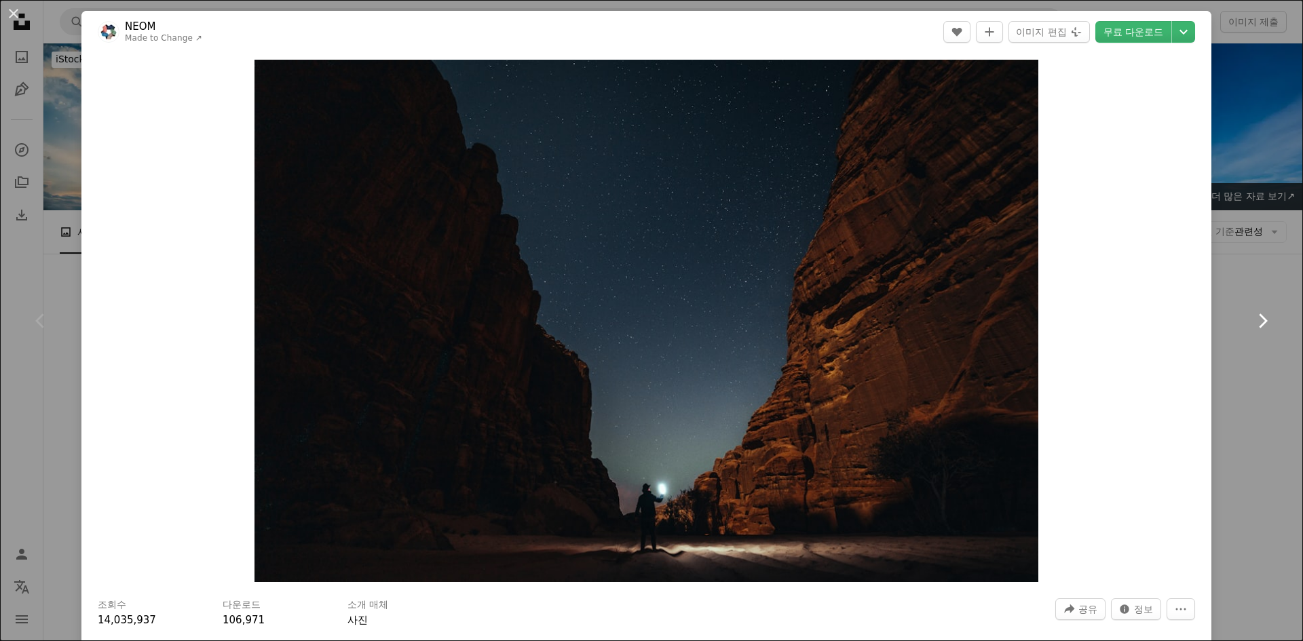
click at [1235, 273] on link "Chevron right" at bounding box center [1261, 321] width 81 height 130
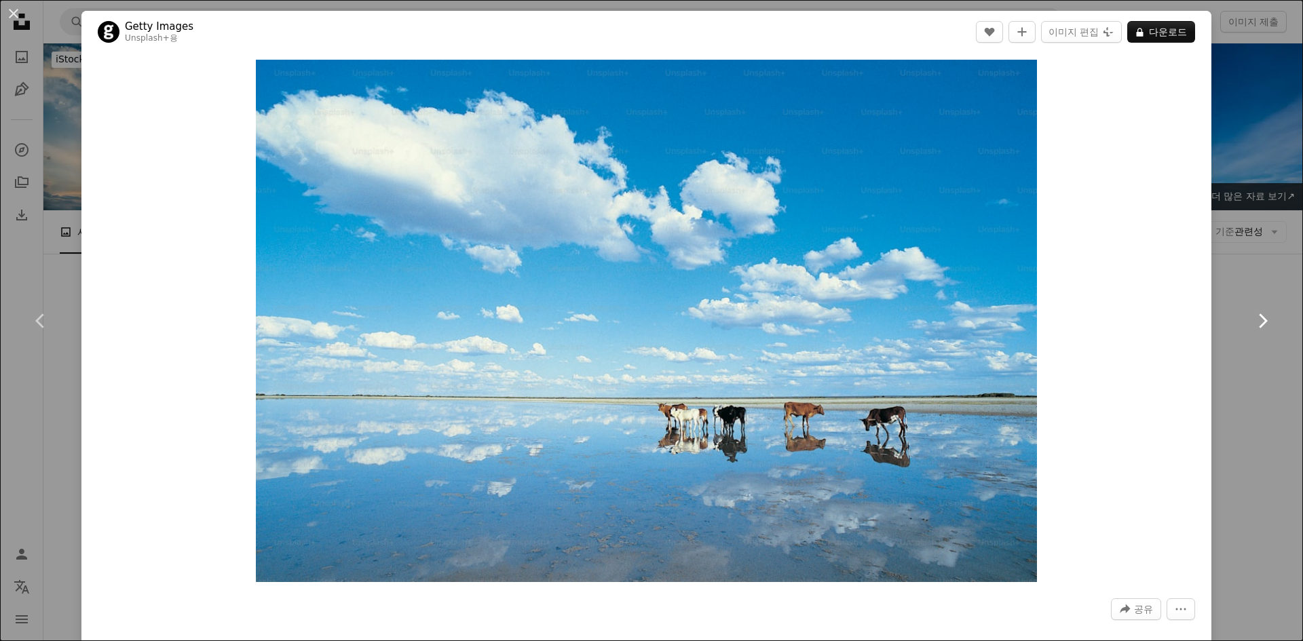
click at [1247, 336] on link "Chevron right" at bounding box center [1261, 321] width 81 height 130
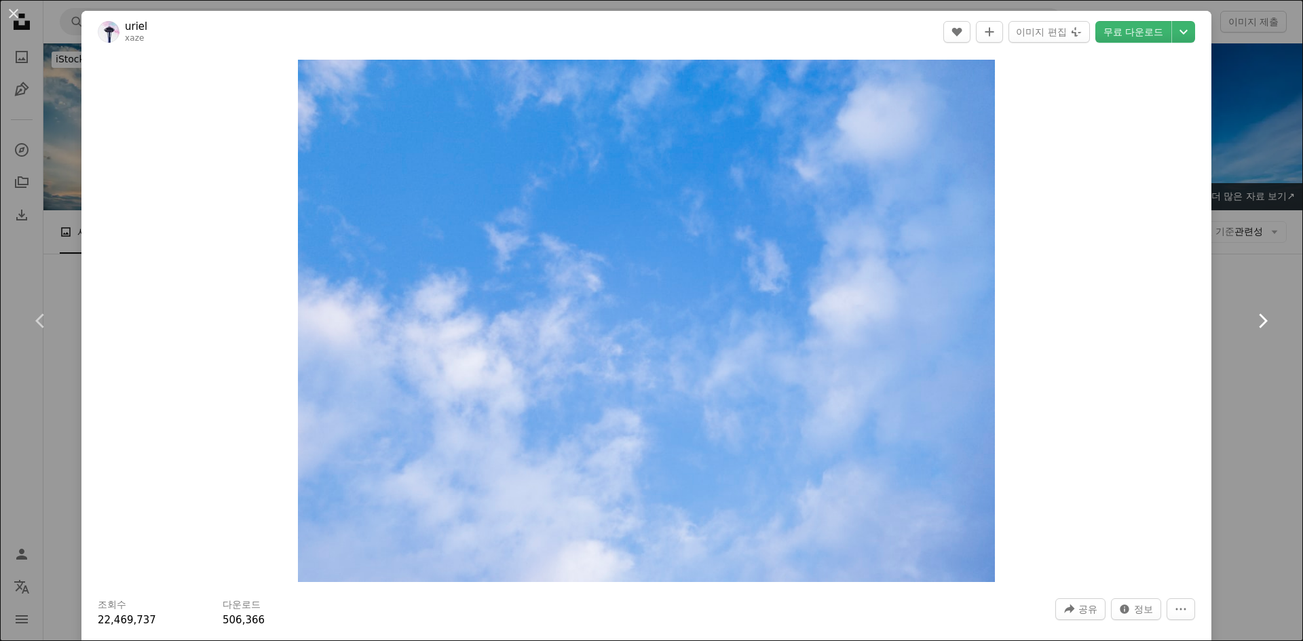
click at [1250, 340] on link "Chevron right" at bounding box center [1261, 321] width 81 height 130
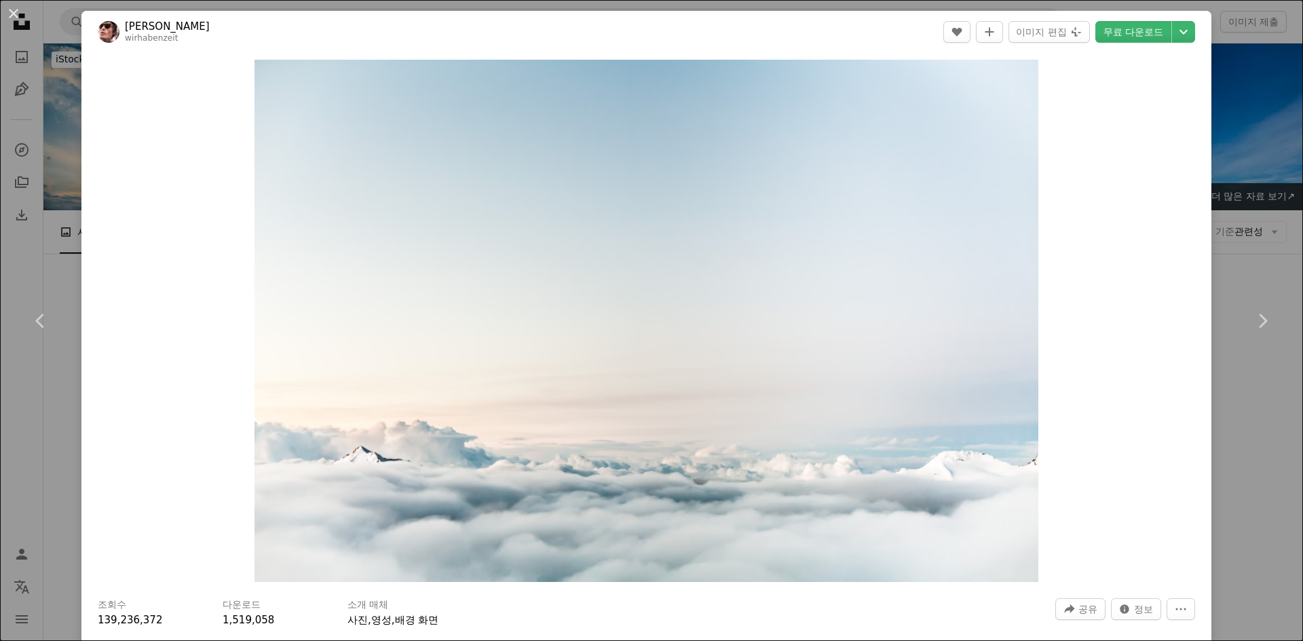
click at [1256, 450] on div "An X shape Chevron left Chevron right [PERSON_NAME] wirhabenzeit A heart A plus…" at bounding box center [651, 320] width 1303 height 641
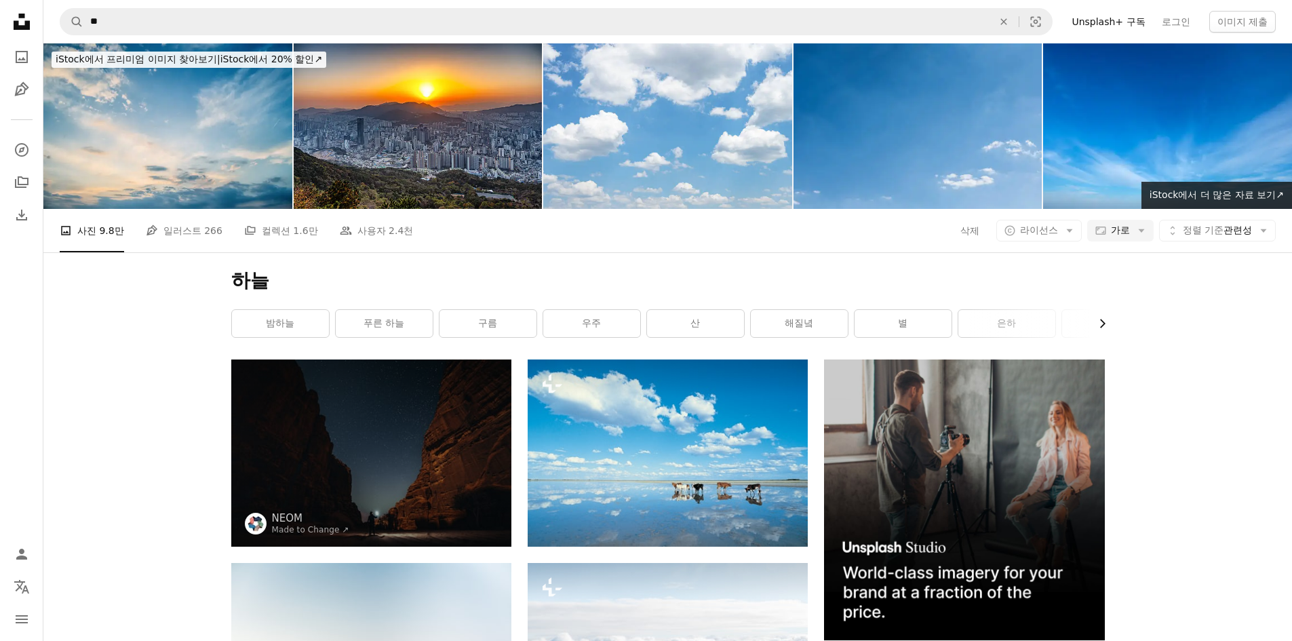
click at [1102, 316] on button "Chevron right" at bounding box center [1097, 323] width 15 height 27
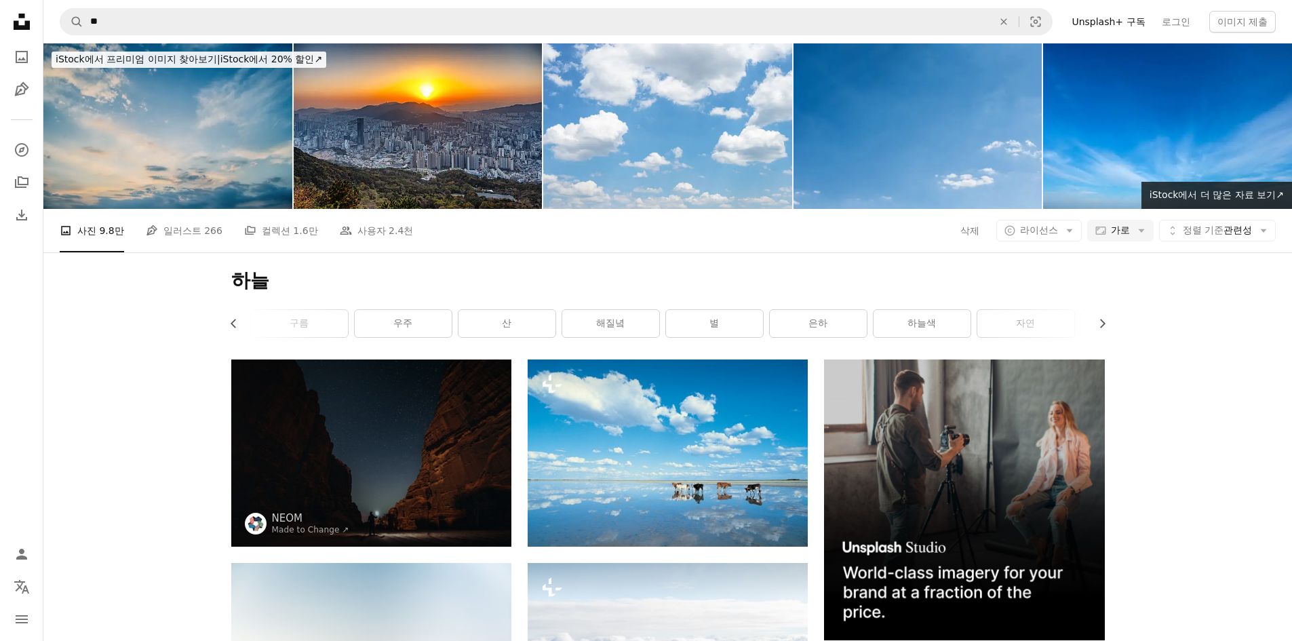
scroll to position [0, 204]
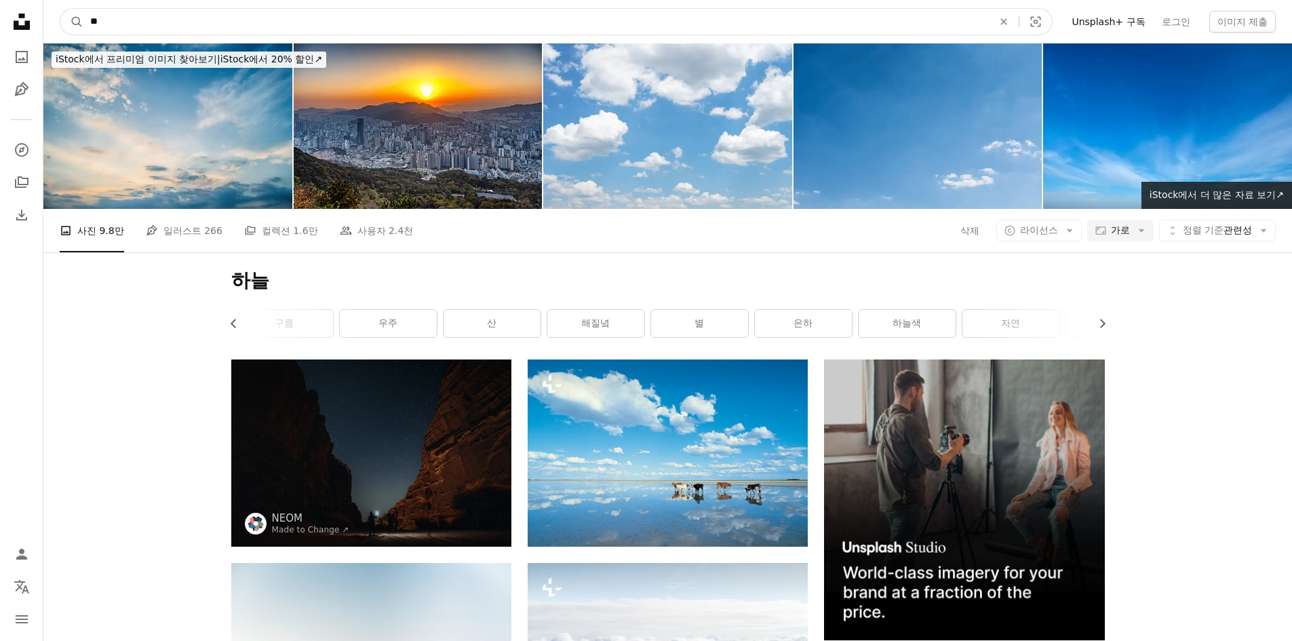
drag, startPoint x: 123, startPoint y: 33, endPoint x: 30, endPoint y: 31, distance: 93.0
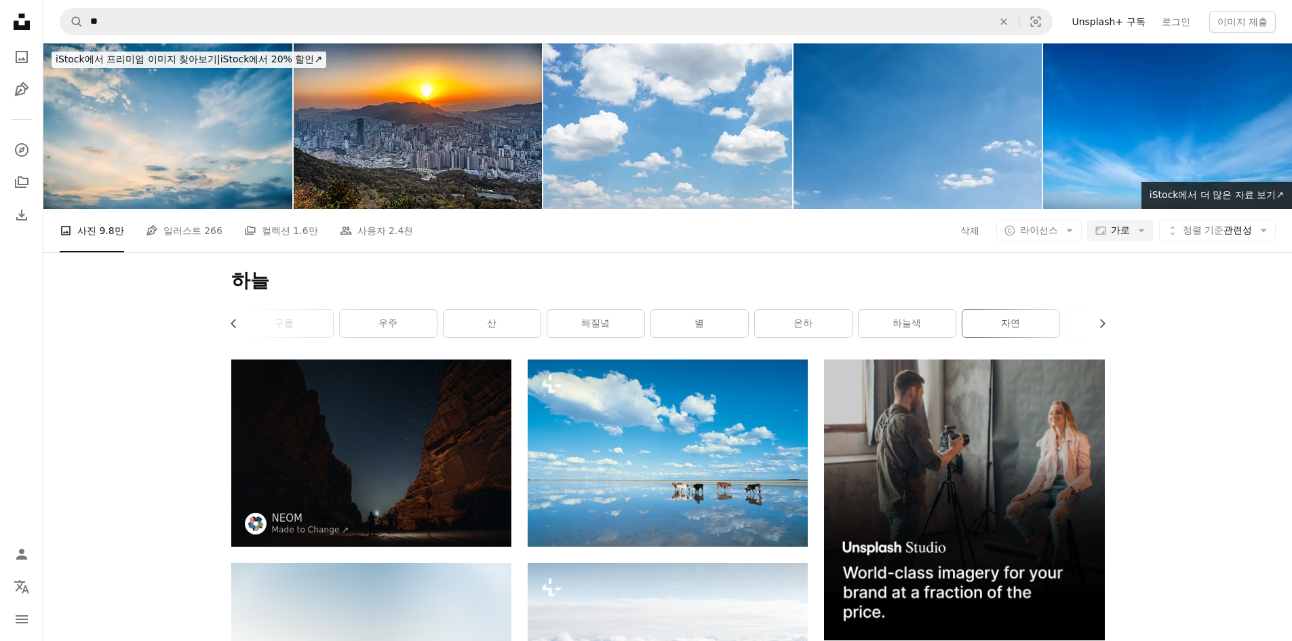
click at [1030, 326] on link "자연" at bounding box center [1011, 323] width 97 height 27
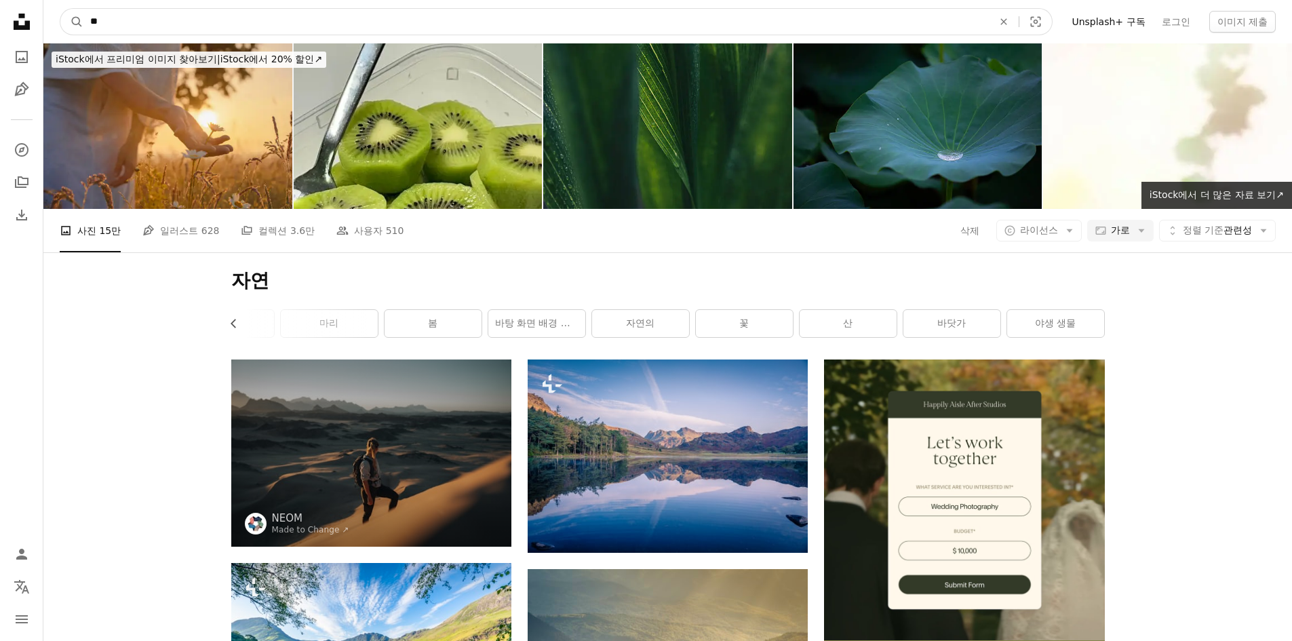
drag, startPoint x: 265, startPoint y: 18, endPoint x: -231, endPoint y: 18, distance: 496.6
type input "*"
type input "*******"
click button "A magnifying glass" at bounding box center [71, 22] width 23 height 26
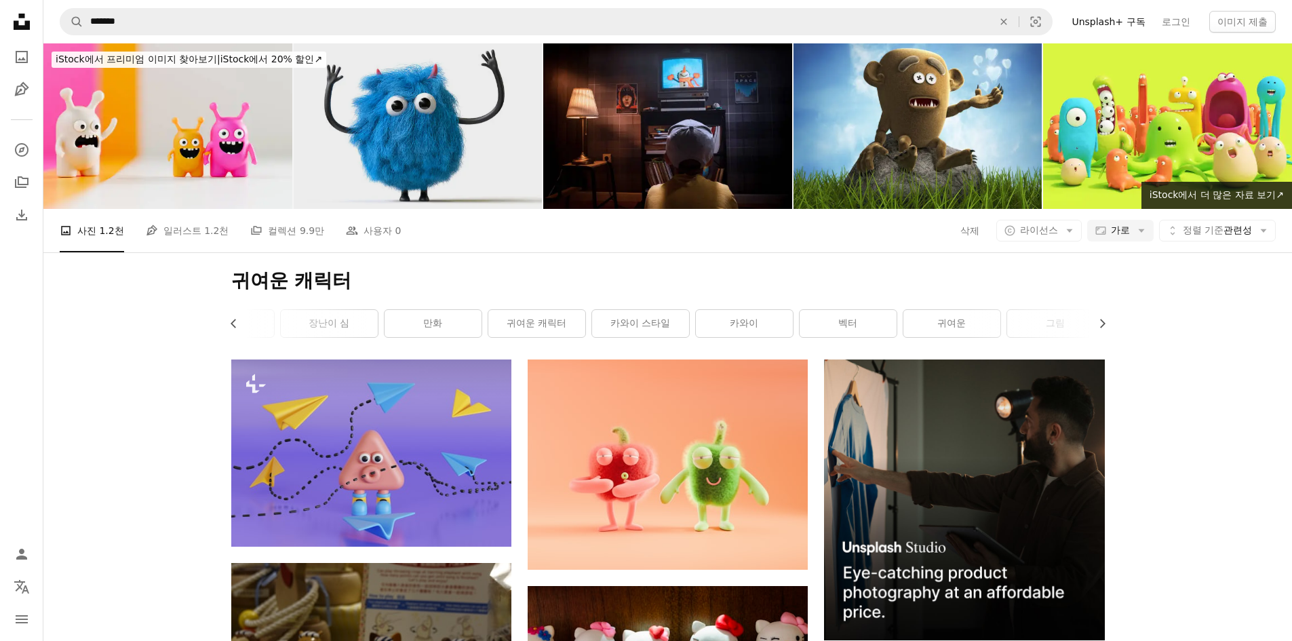
click at [418, 140] on img at bounding box center [418, 126] width 249 height 166
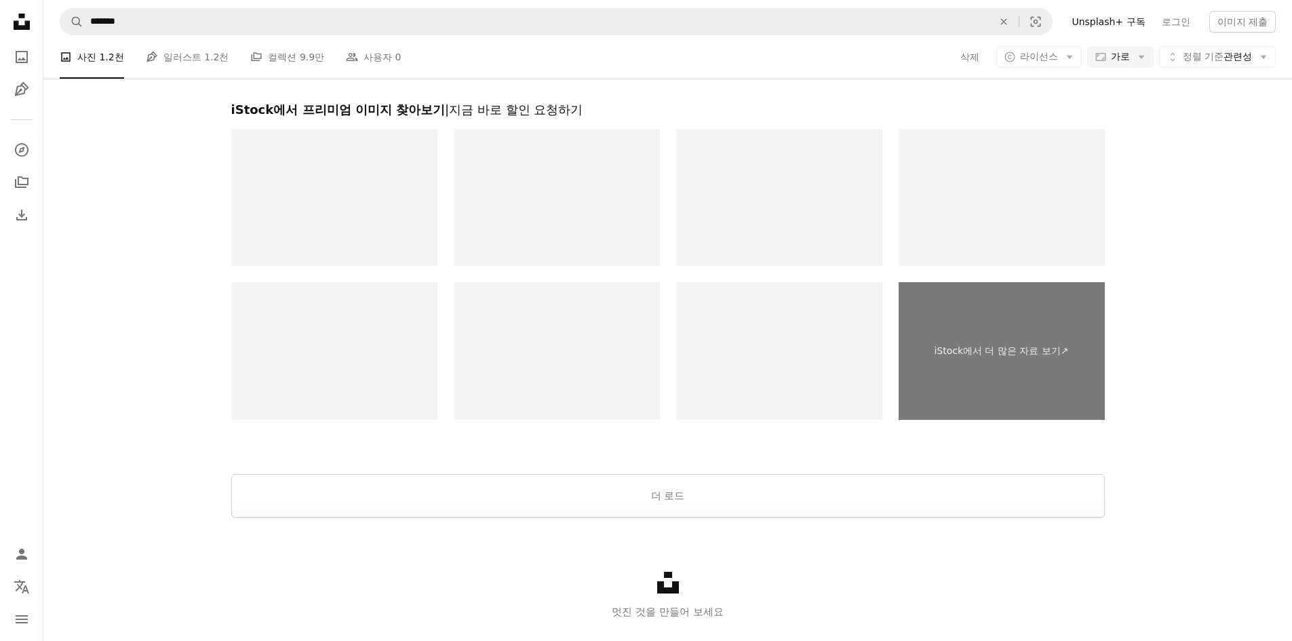
scroll to position [1967, 0]
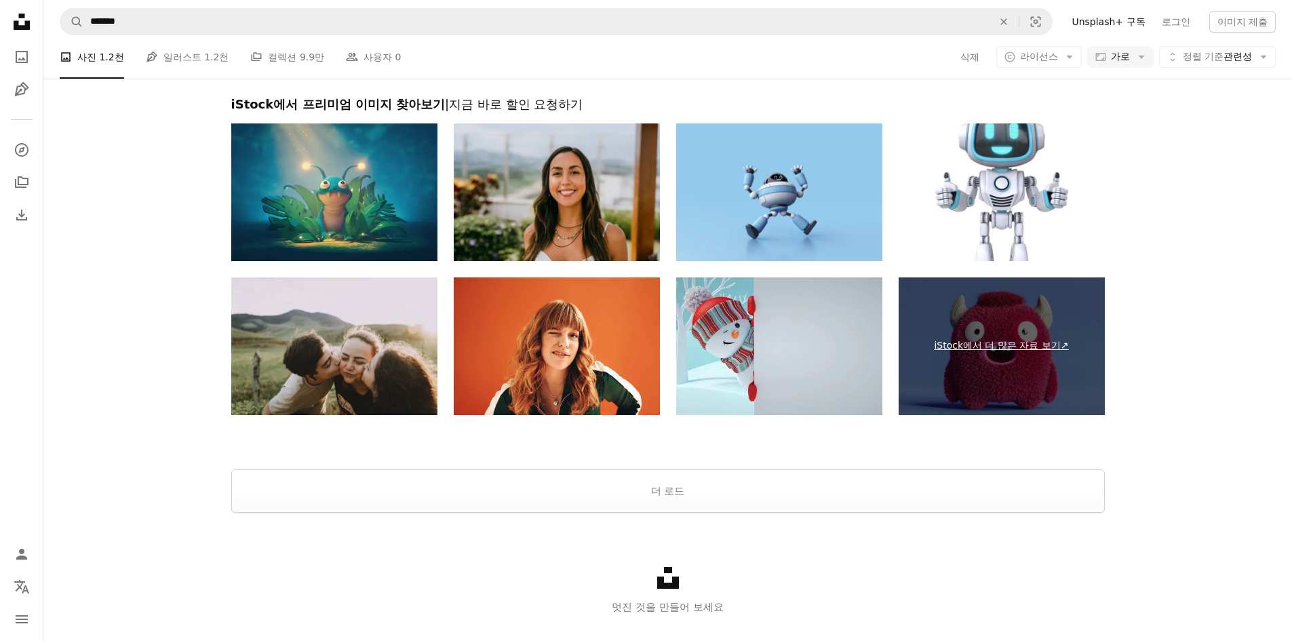
click at [1009, 340] on link "iStock에서 더 많은 자료 보기 ↗" at bounding box center [1002, 346] width 206 height 138
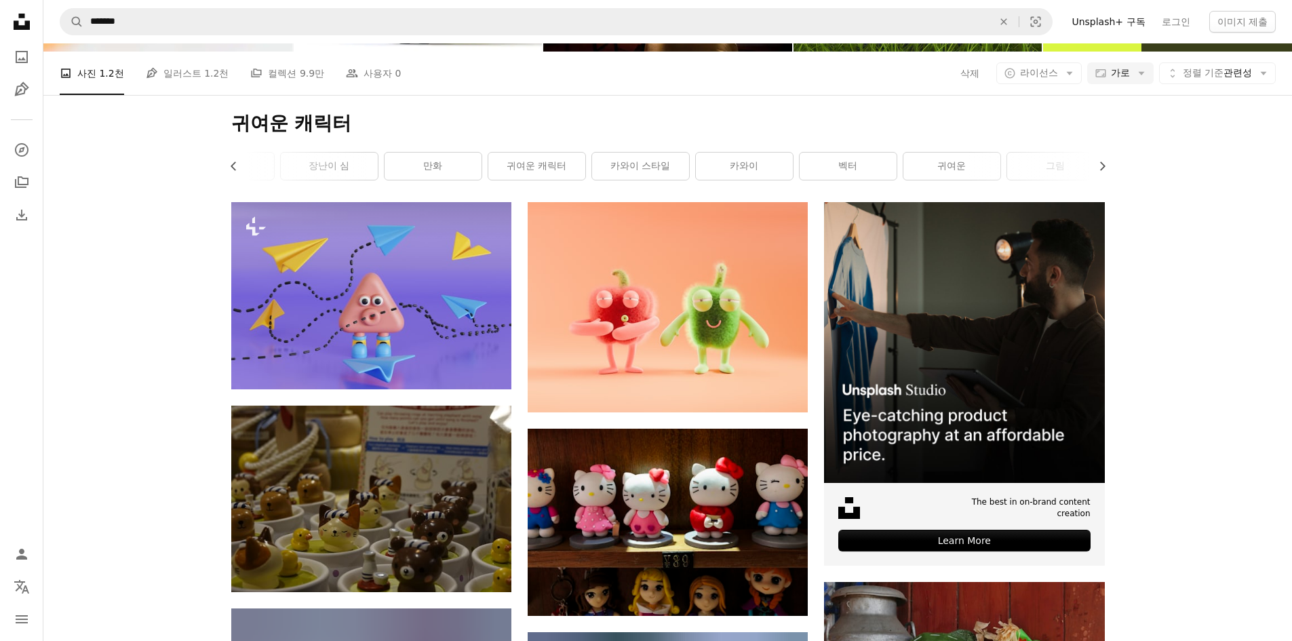
scroll to position [136, 0]
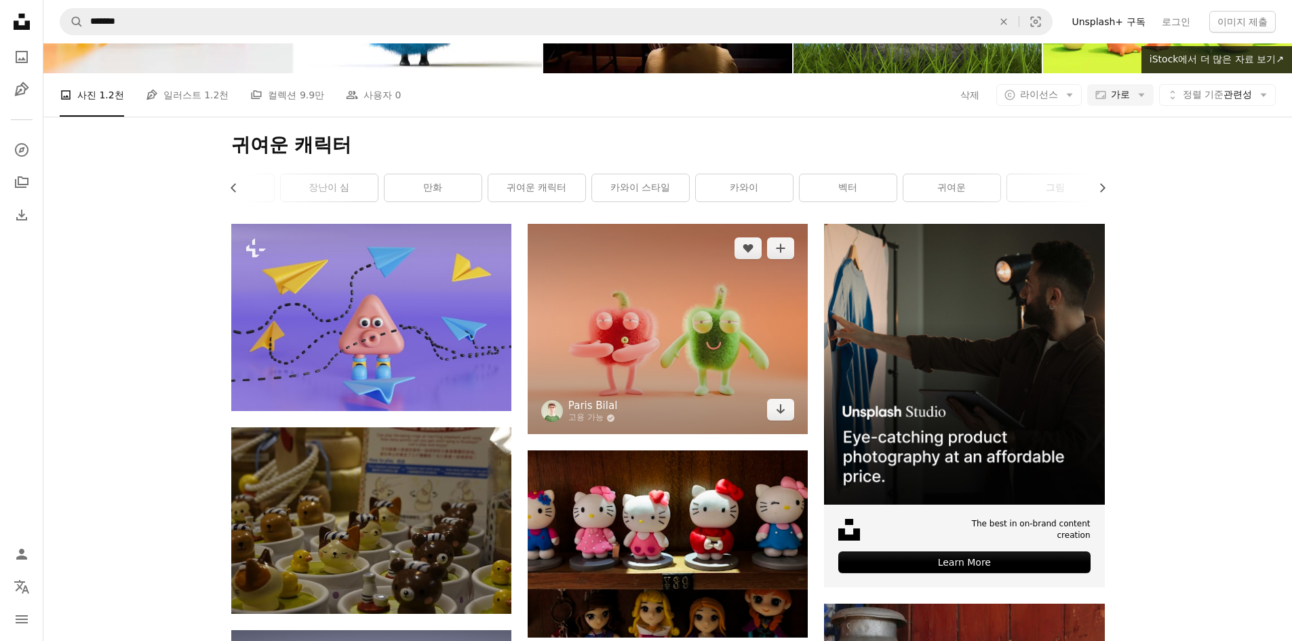
click at [593, 406] on link "Paris Bilal" at bounding box center [593, 406] width 49 height 14
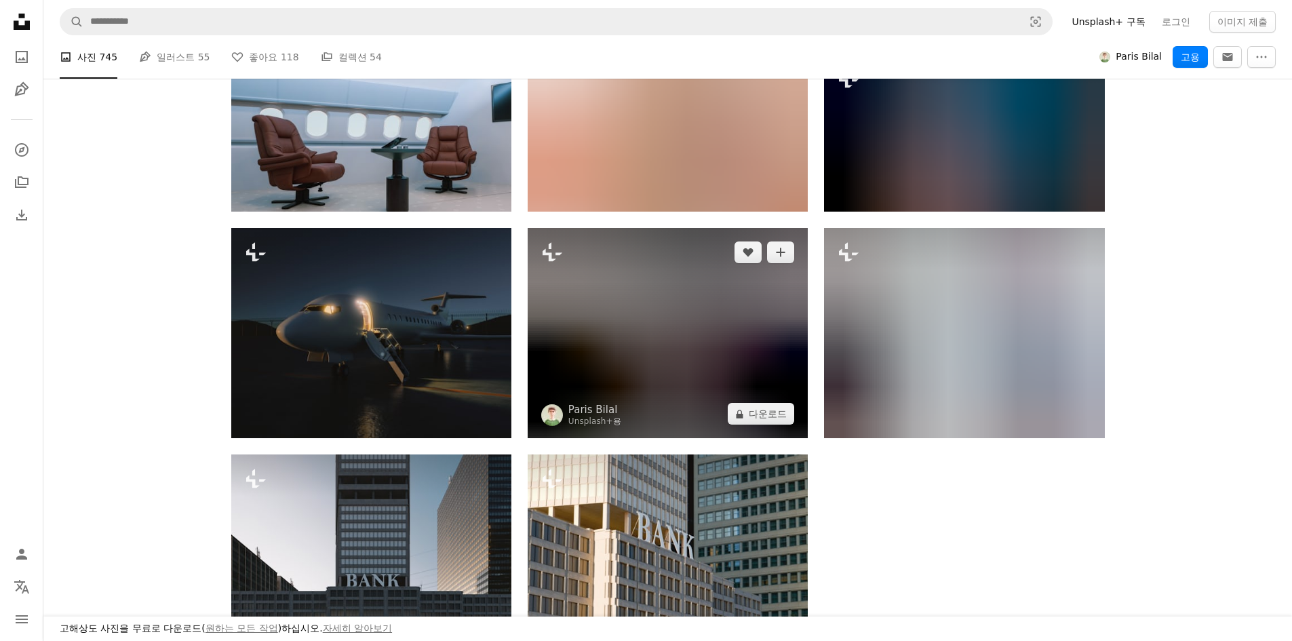
scroll to position [1696, 0]
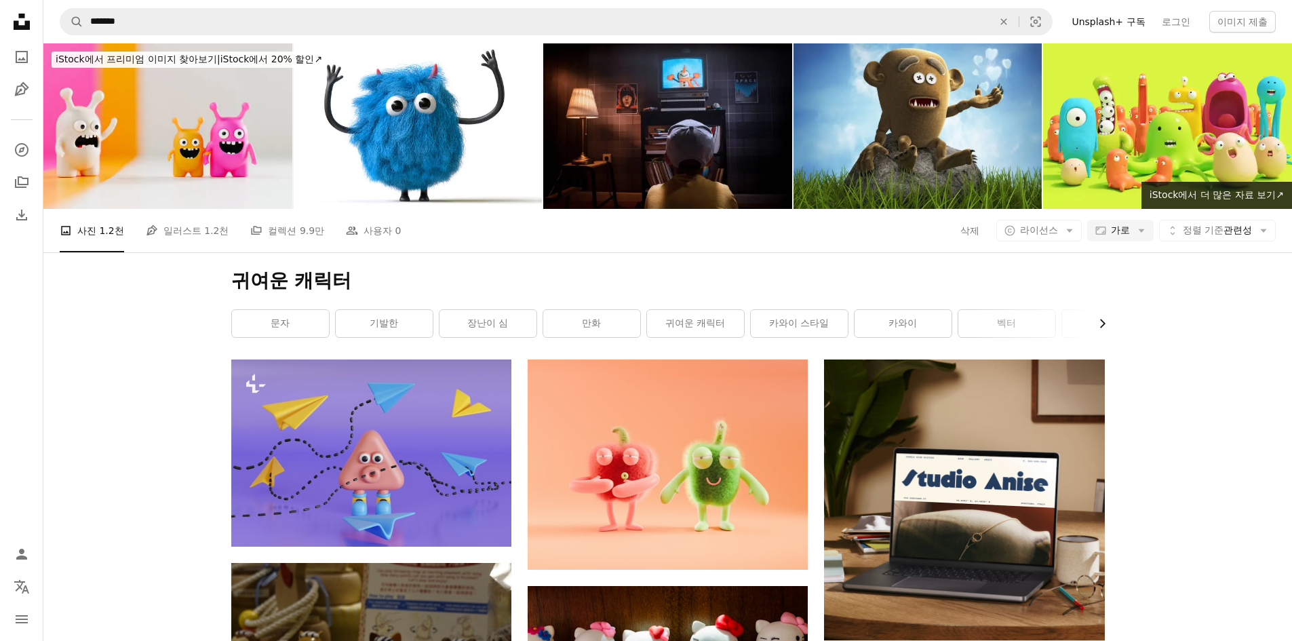
click at [1105, 327] on icon "Chevron right" at bounding box center [1103, 324] width 14 height 14
click at [229, 326] on icon "Chevron left" at bounding box center [234, 324] width 14 height 14
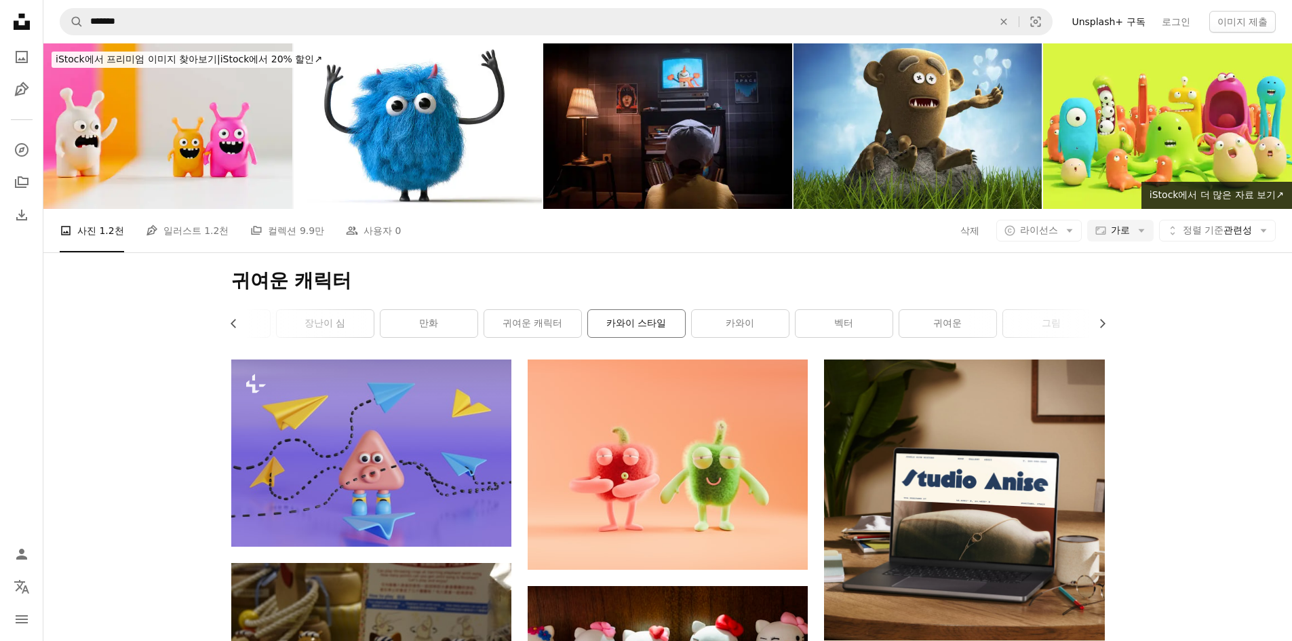
click at [617, 318] on link "카와이 스타일" at bounding box center [636, 323] width 97 height 27
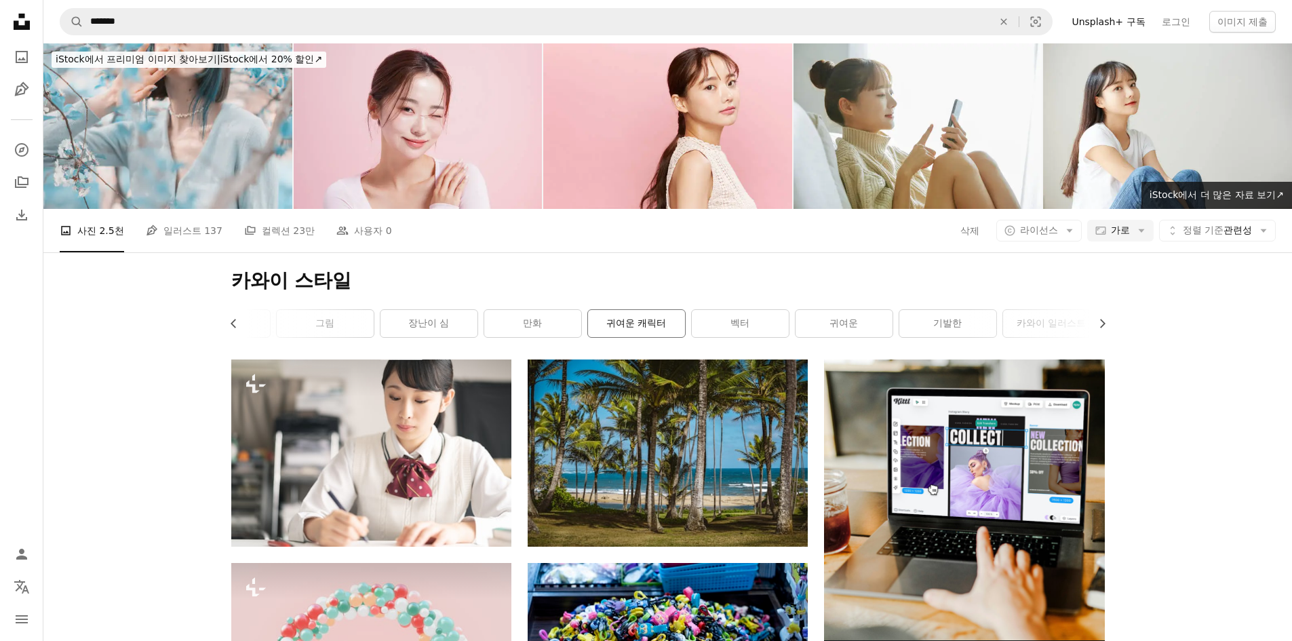
click at [619, 328] on link "귀여운 캐릭터" at bounding box center [636, 323] width 97 height 27
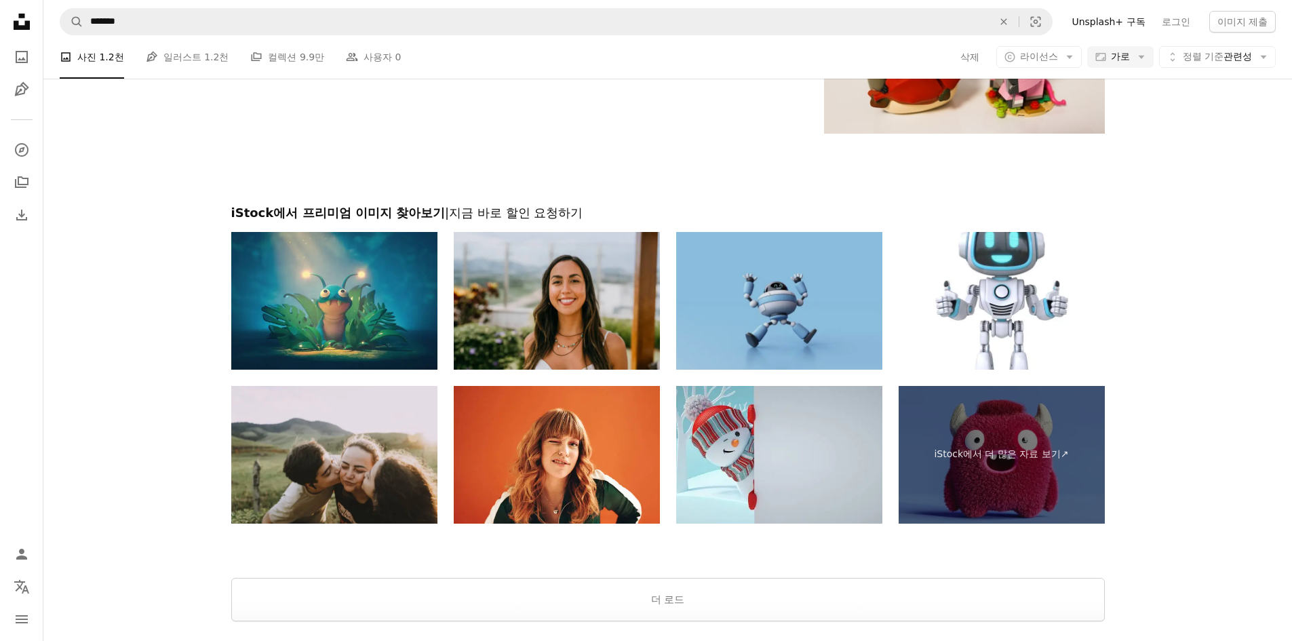
scroll to position [1995, 0]
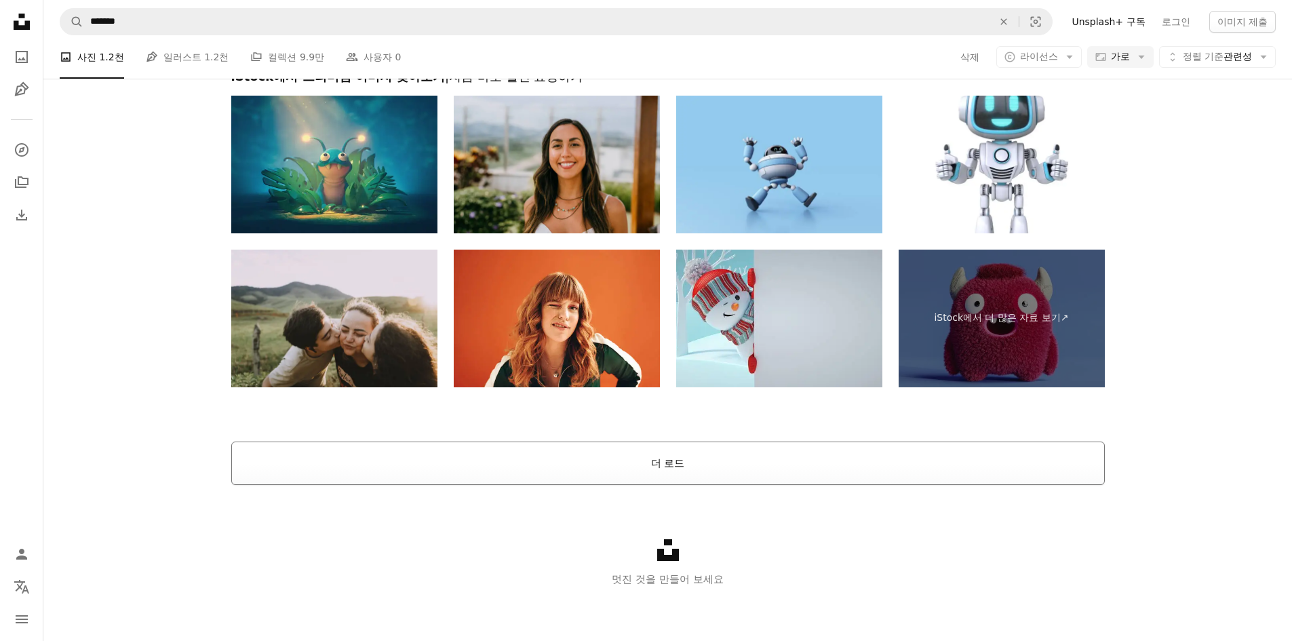
click at [895, 474] on button "더 로드" at bounding box center [668, 463] width 874 height 43
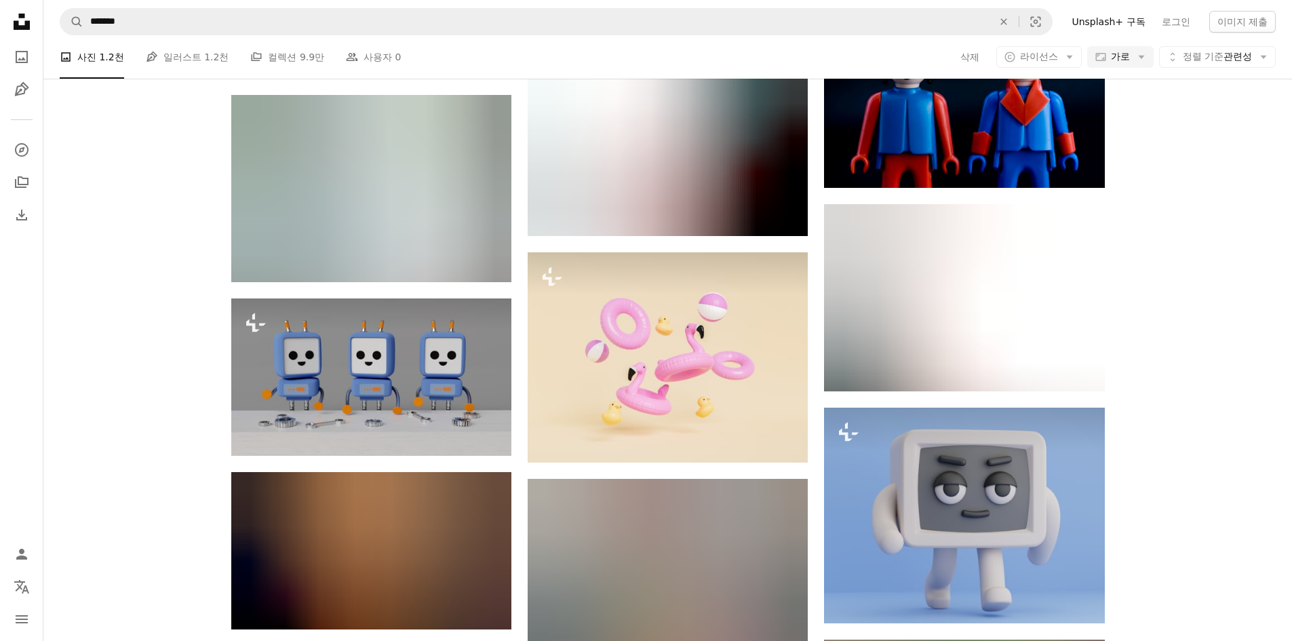
scroll to position [15937, 0]
